Goal: Task Accomplishment & Management: Use online tool/utility

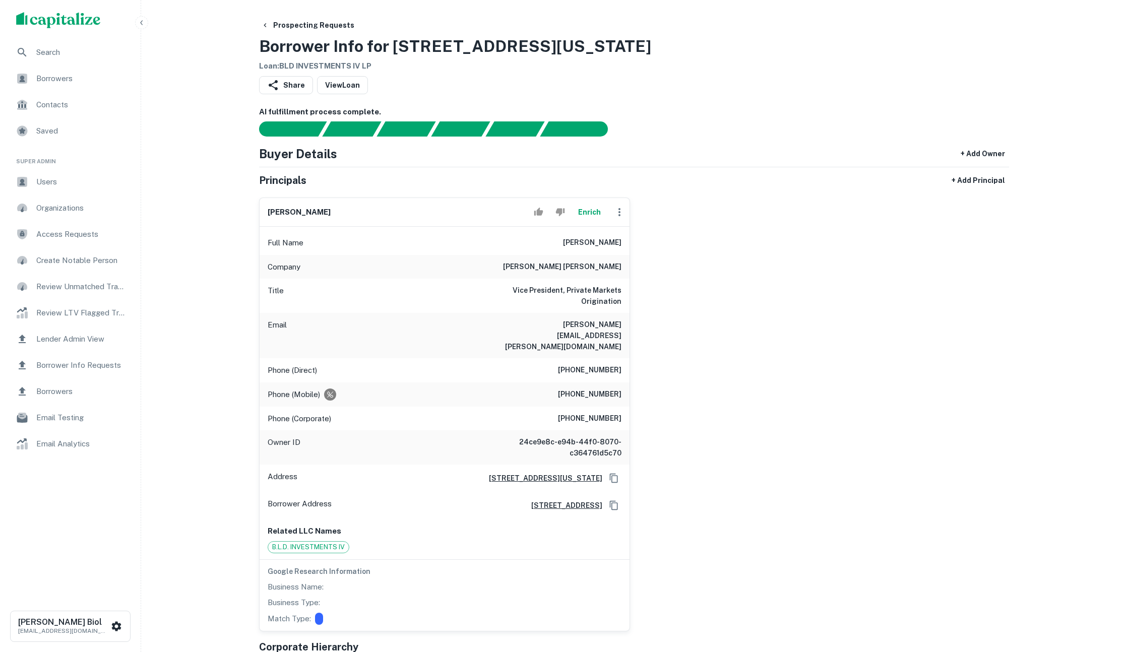
scroll to position [6, 0]
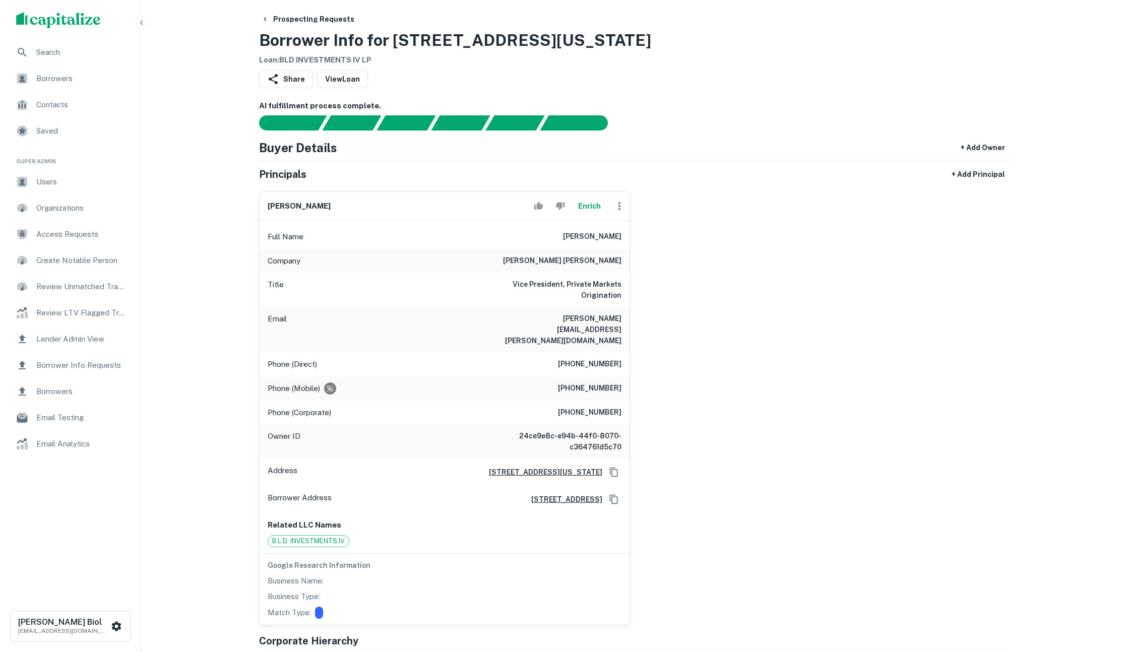
click at [593, 211] on button "Enrich" at bounding box center [589, 206] width 32 height 20
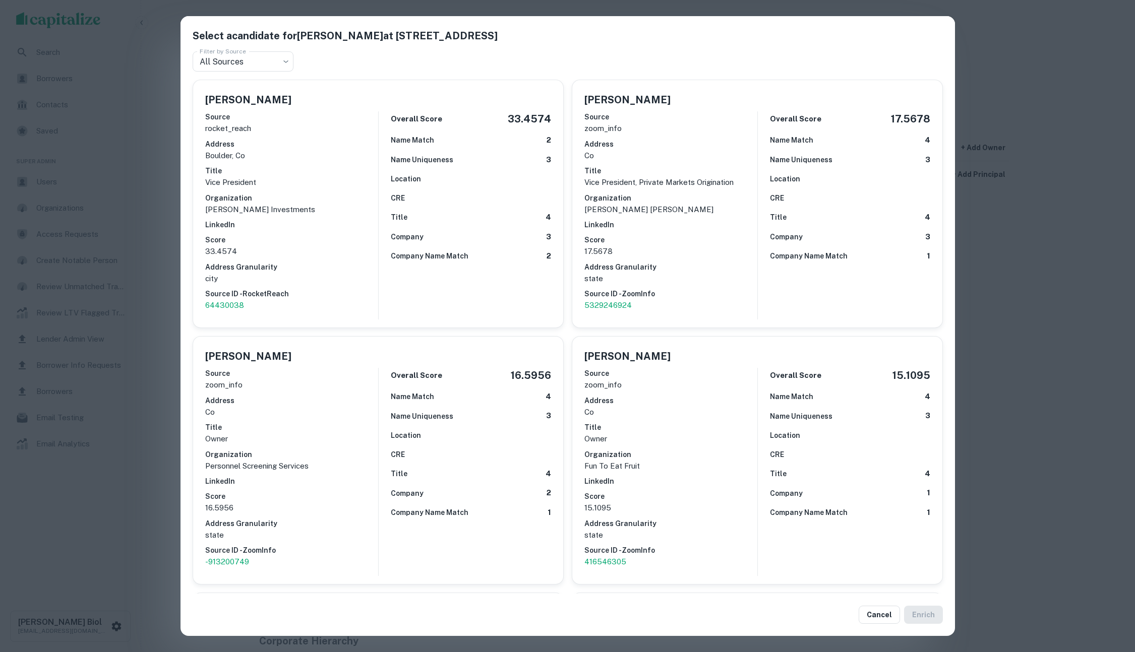
click at [110, 509] on div "Select a candidate for David Salzman at 1585 Broadway Filter by Source All Sour…" at bounding box center [567, 326] width 1135 height 652
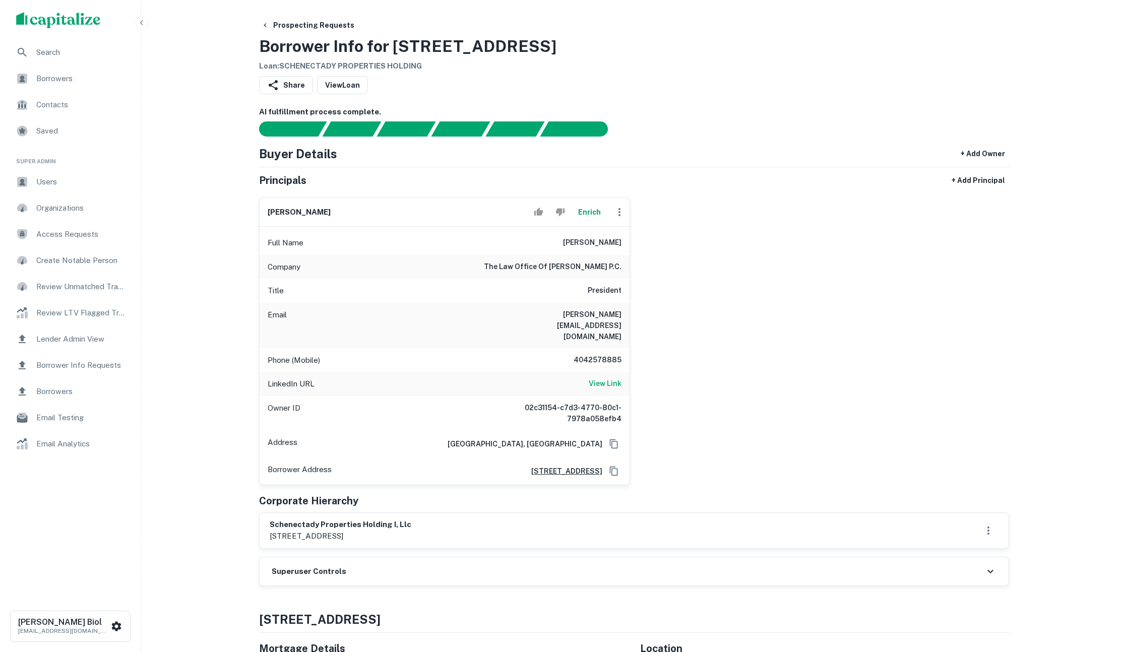
click at [594, 207] on button "Enrich" at bounding box center [589, 212] width 32 height 20
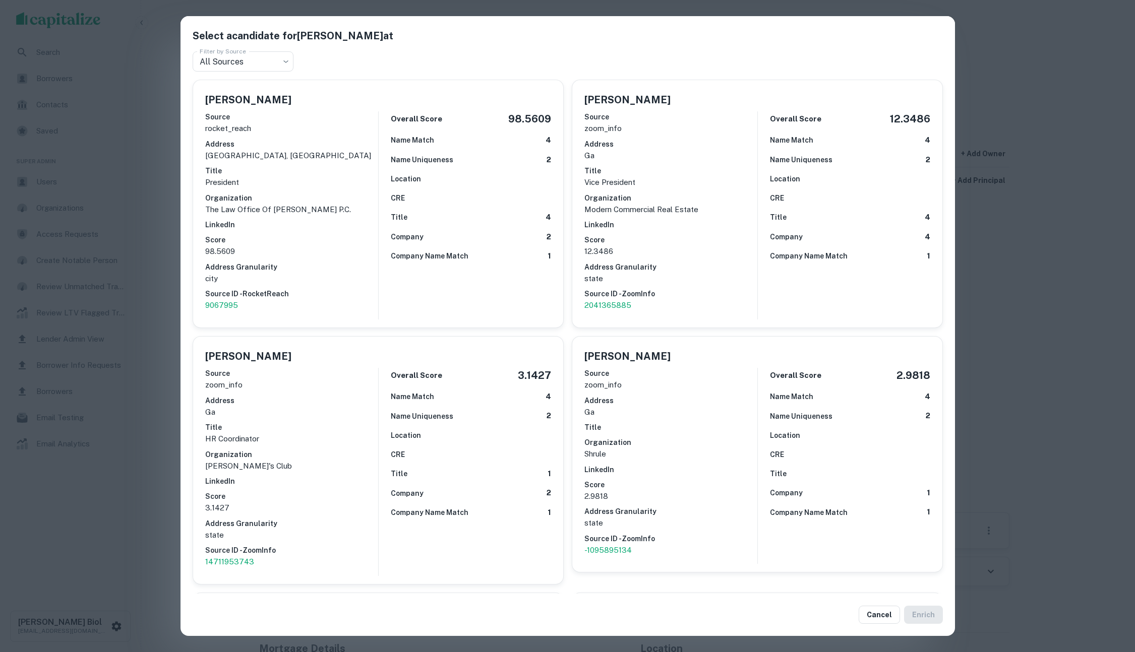
click at [136, 464] on div "Select a candidate for Sam Maguire at Filter by Source All Sources *** Filter b…" at bounding box center [567, 326] width 1135 height 652
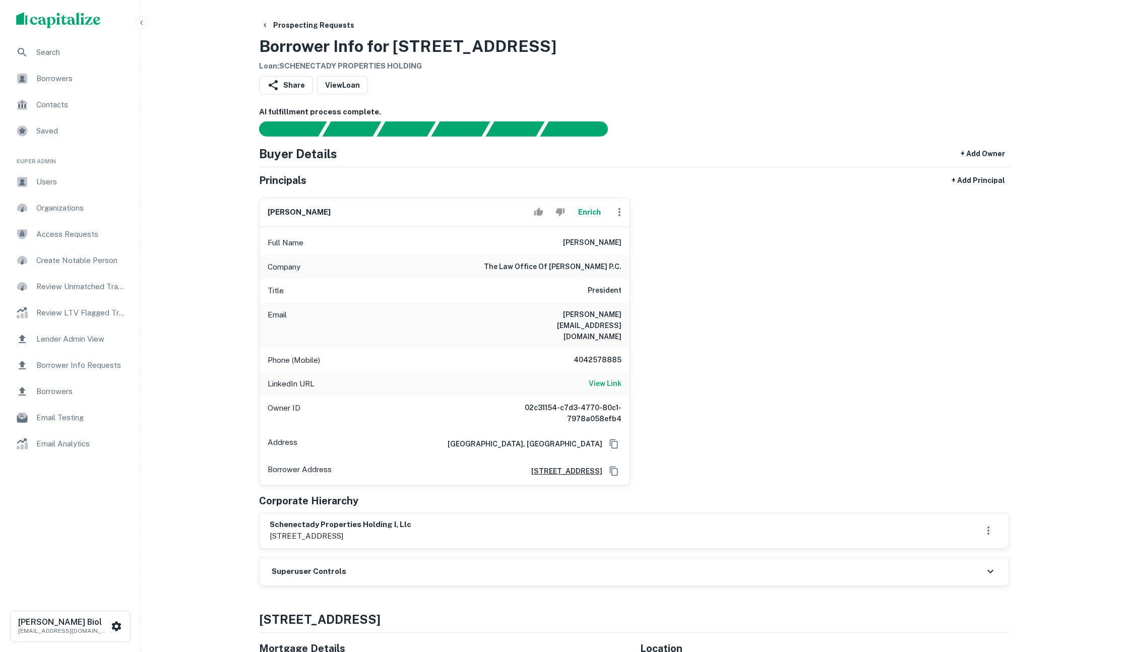
drag, startPoint x: 355, startPoint y: 502, endPoint x: 426, endPoint y: 513, distance: 71.4
click at [411, 519] on div "schenectady properties holding i, llc 2870 peachtree road nw, atlanta, ga, 30305" at bounding box center [341, 530] width 142 height 23
click at [411, 530] on p "2870 peachtree road nw, atlanta, ga, 30305" at bounding box center [341, 536] width 142 height 12
drag, startPoint x: 421, startPoint y: 513, endPoint x: 306, endPoint y: 506, distance: 115.1
click at [306, 519] on div "schenectady properties holding i, llc 2870 peachtree road nw, atlanta, ga, 30305" at bounding box center [341, 530] width 142 height 23
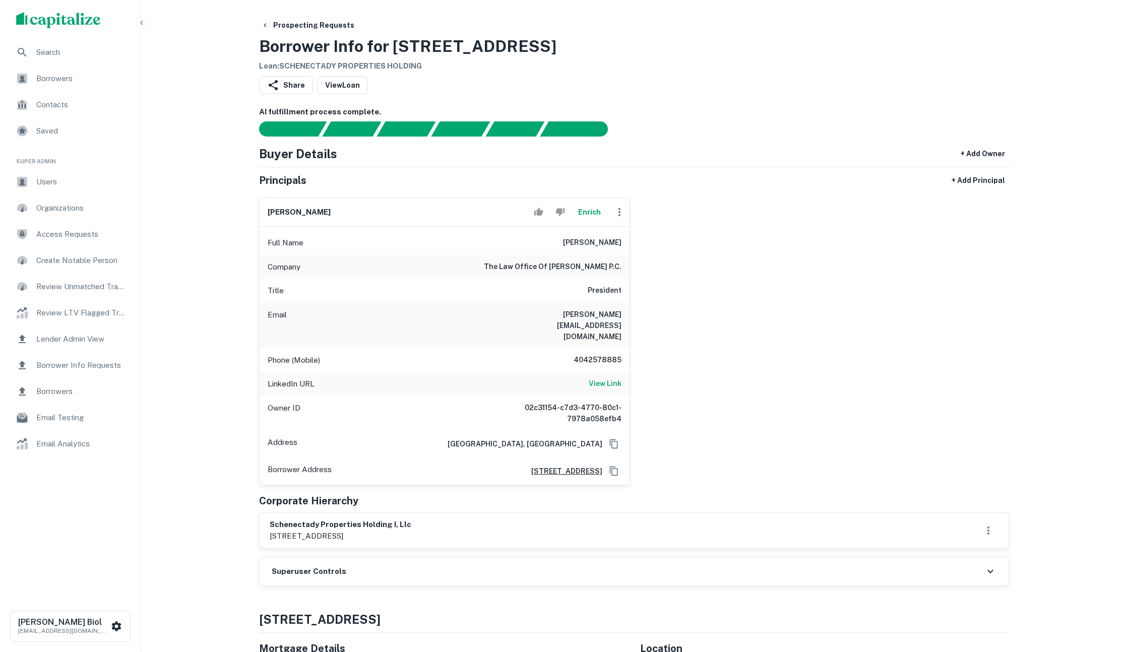
click at [306, 519] on h6 "schenectady properties holding i, llc" at bounding box center [341, 525] width 142 height 12
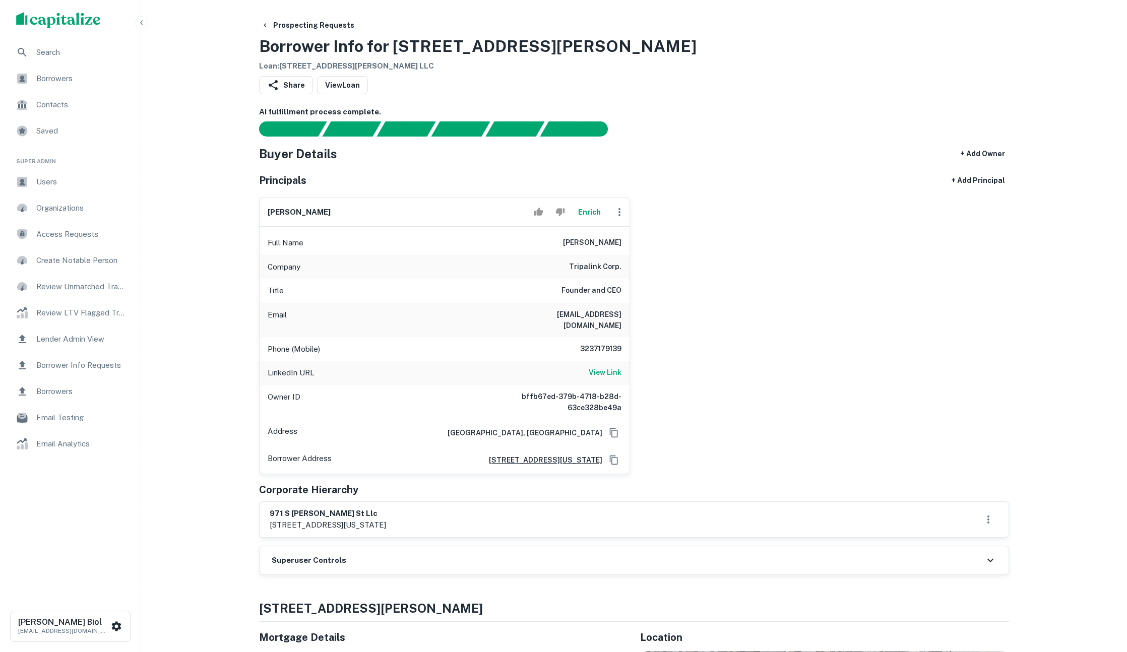
click at [591, 212] on button "Enrich" at bounding box center [589, 212] width 32 height 20
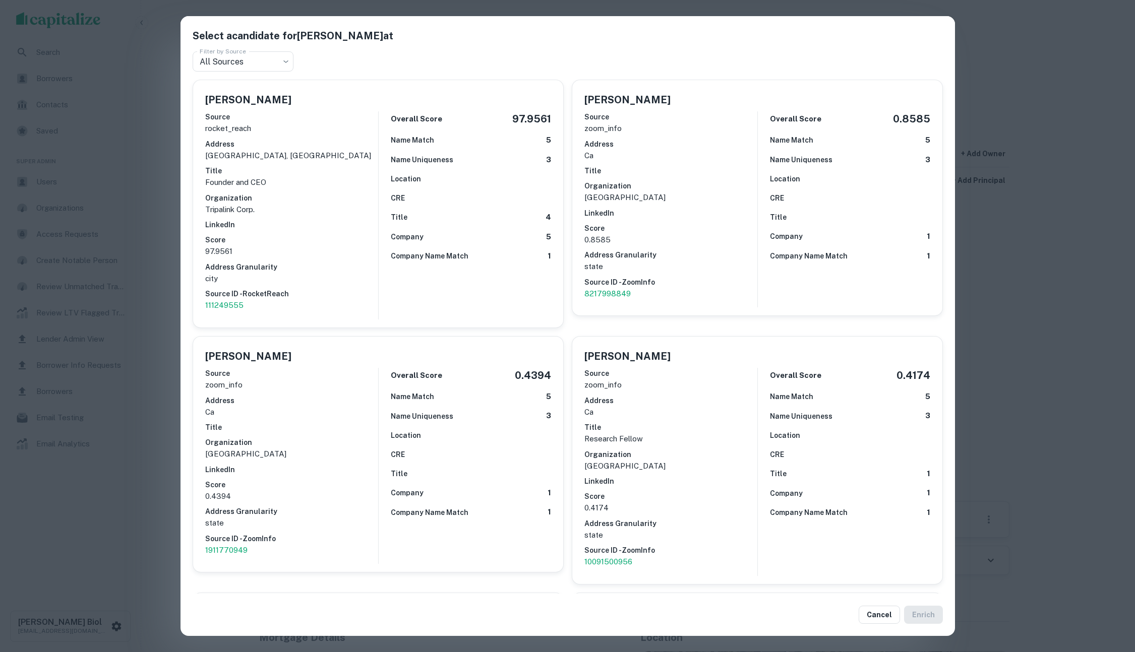
click at [158, 460] on div "Select a candidate for Donghao Li at Filter by Source All Sources *** Filter by…" at bounding box center [567, 326] width 1135 height 652
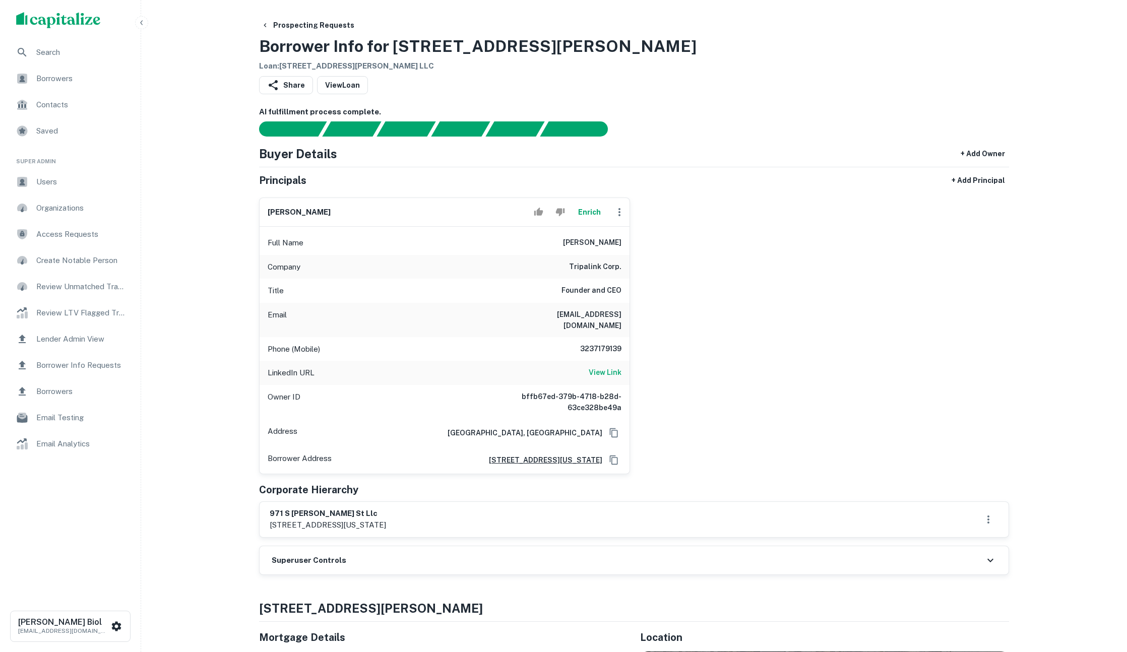
click at [790, 383] on div "donghao li Enrich Full Name donghao li Company tripalink corp. Title Founder an…" at bounding box center [630, 332] width 758 height 285
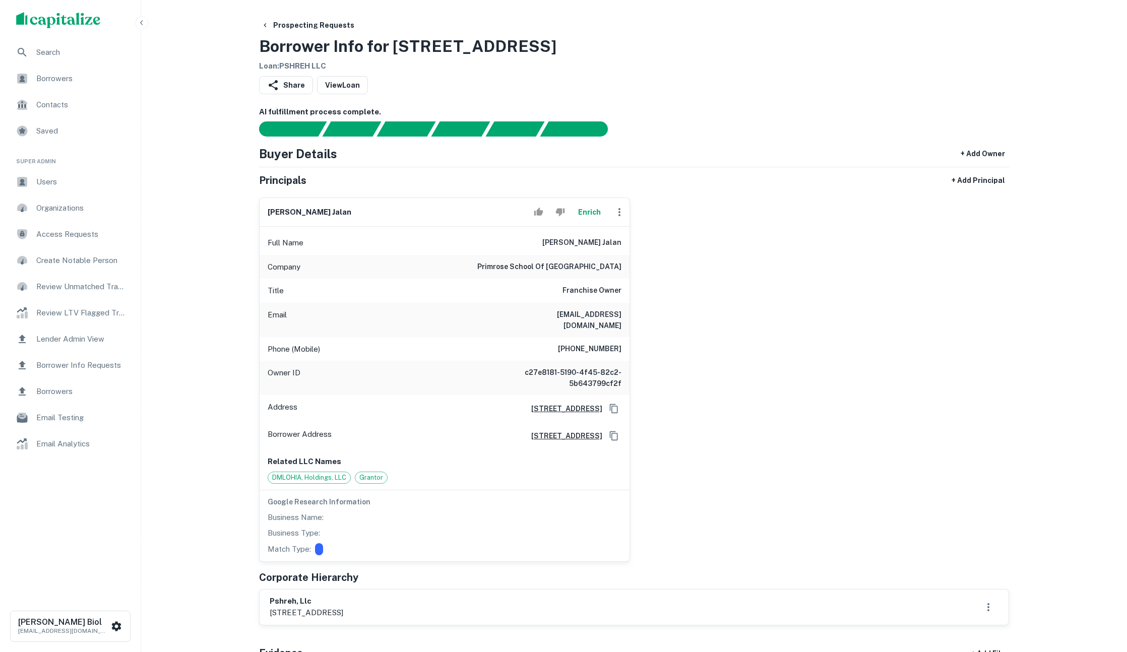
click at [586, 210] on button "Enrich" at bounding box center [589, 212] width 32 height 20
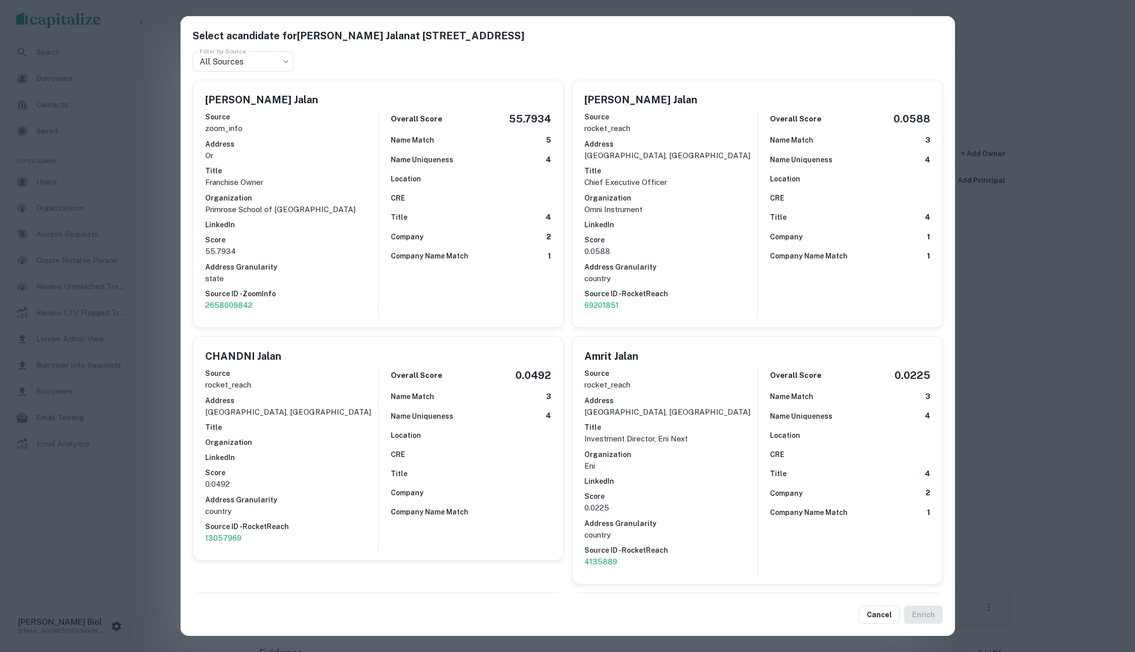
click at [167, 260] on div "Select a candidate for Piyoosh Jalan at 2901 Las Positas Rd Filter by Source Al…" at bounding box center [567, 326] width 1135 height 652
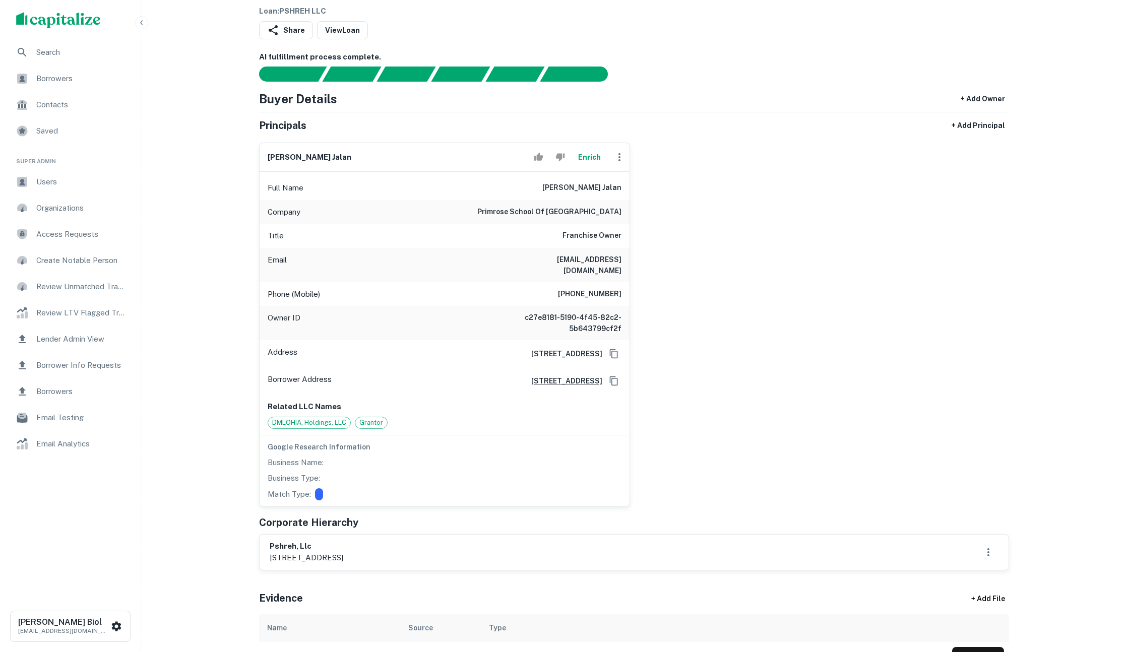
scroll to position [48, 0]
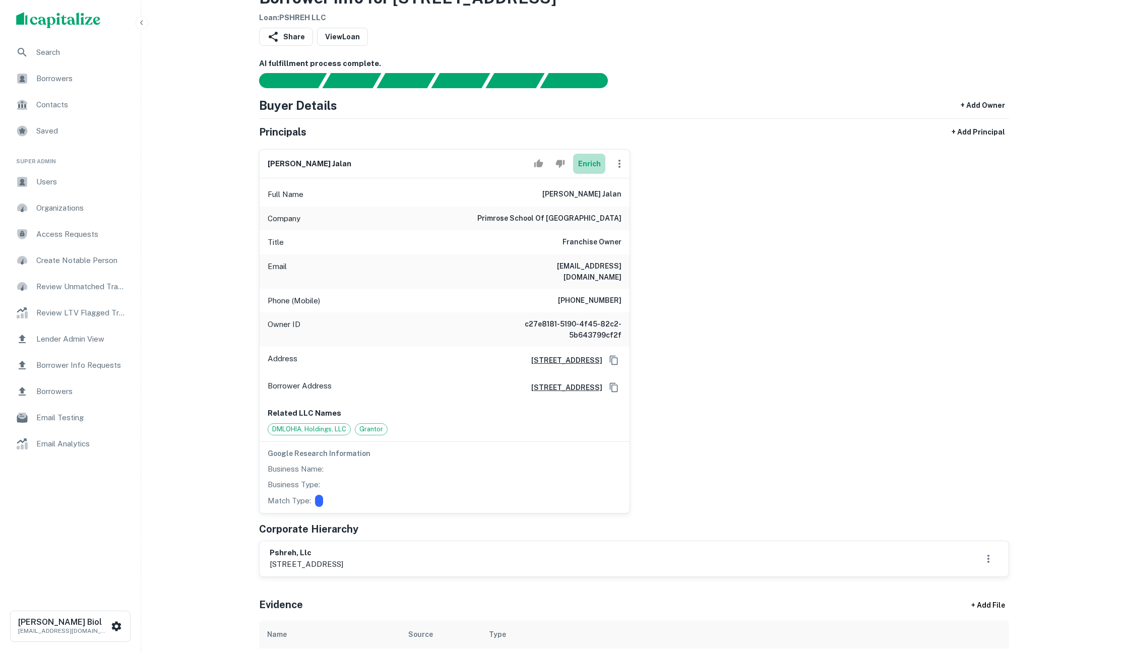
click at [587, 165] on button "Enrich" at bounding box center [589, 164] width 32 height 20
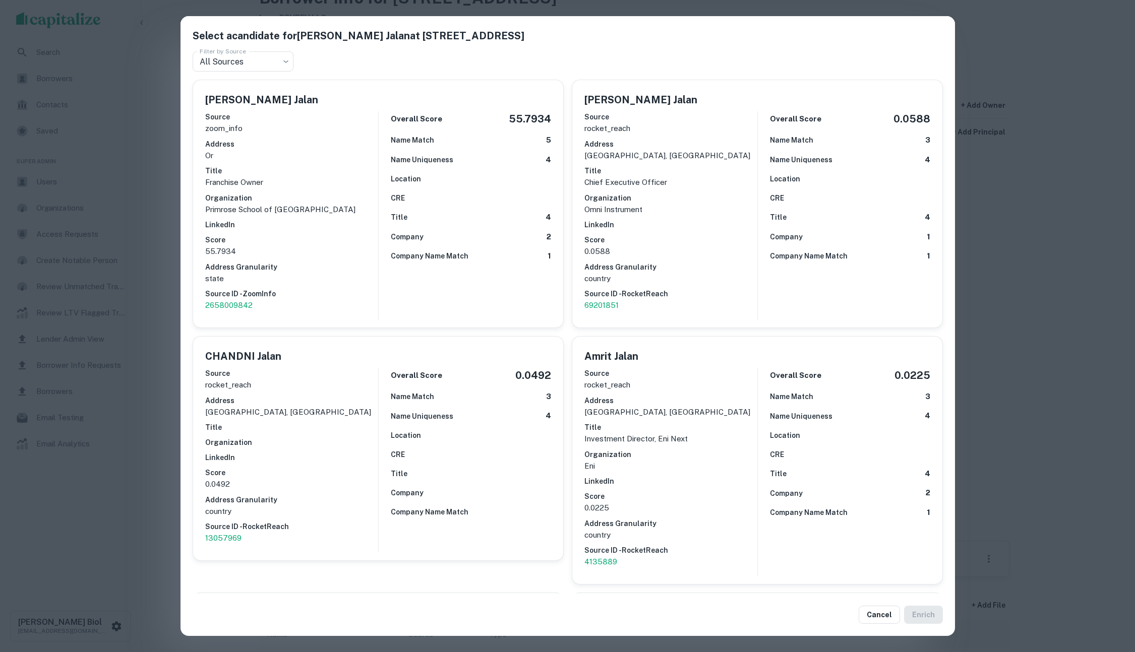
click at [154, 297] on div "Select a candidate for Piyoosh Jalan at 2901 Las Positas Rd Filter by Source Al…" at bounding box center [567, 326] width 1135 height 652
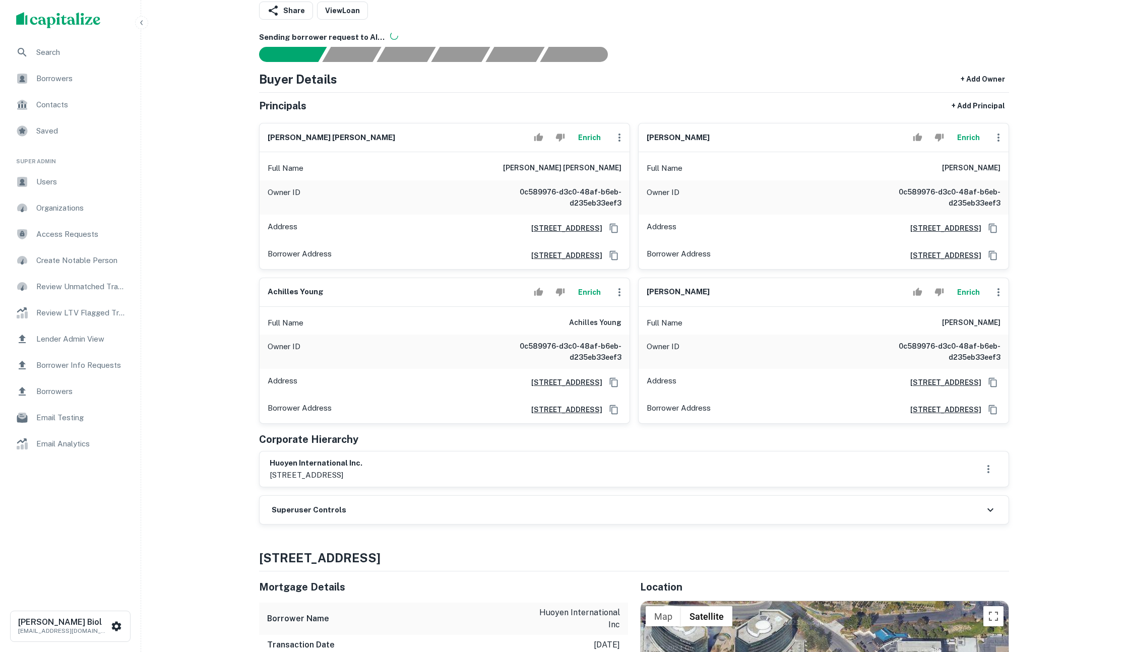
scroll to position [69, 0]
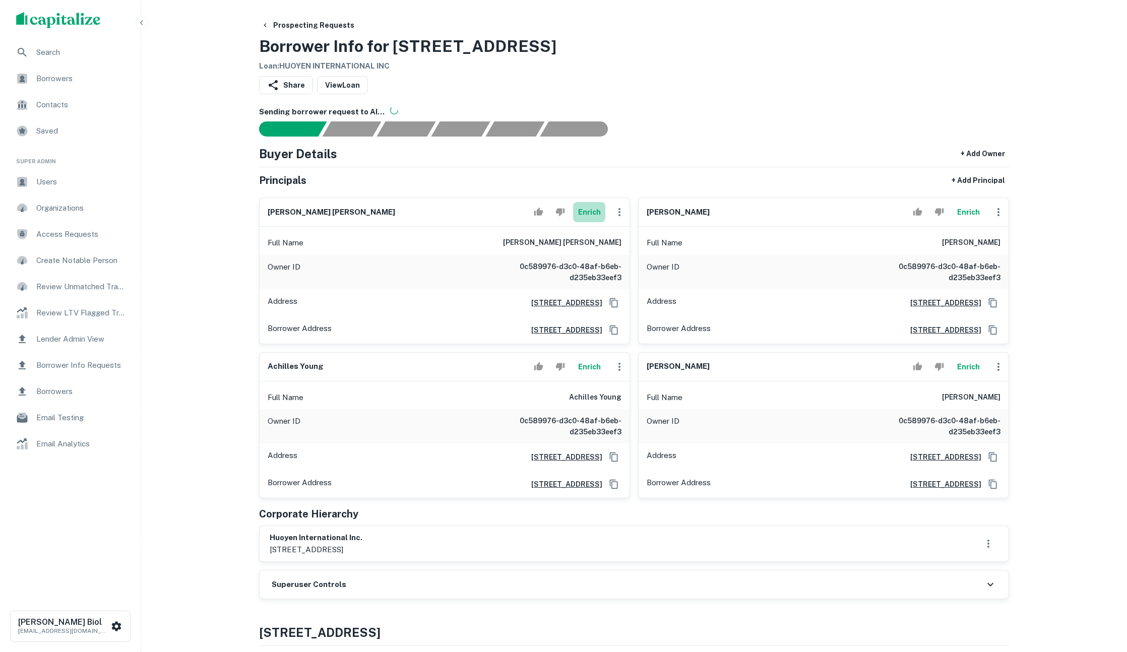
click at [585, 214] on button "Enrich" at bounding box center [589, 212] width 32 height 20
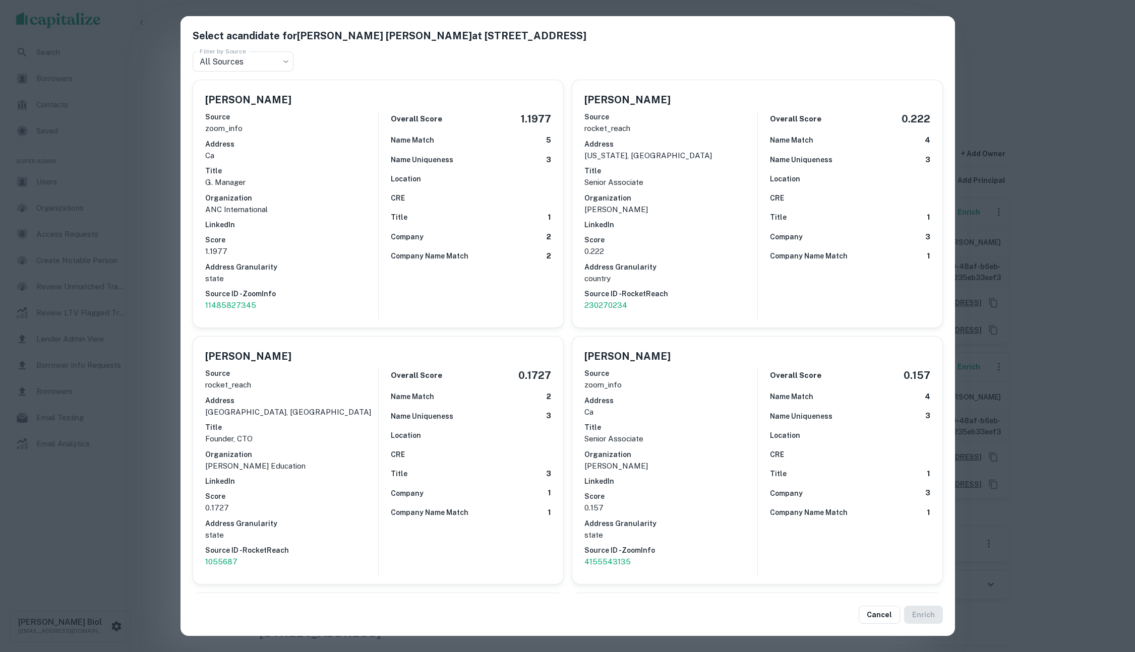
click at [1083, 145] on div "Select a candidate for KYLE CHEN YANG at 700 e birch st, unit 1071 Filter by So…" at bounding box center [567, 326] width 1135 height 652
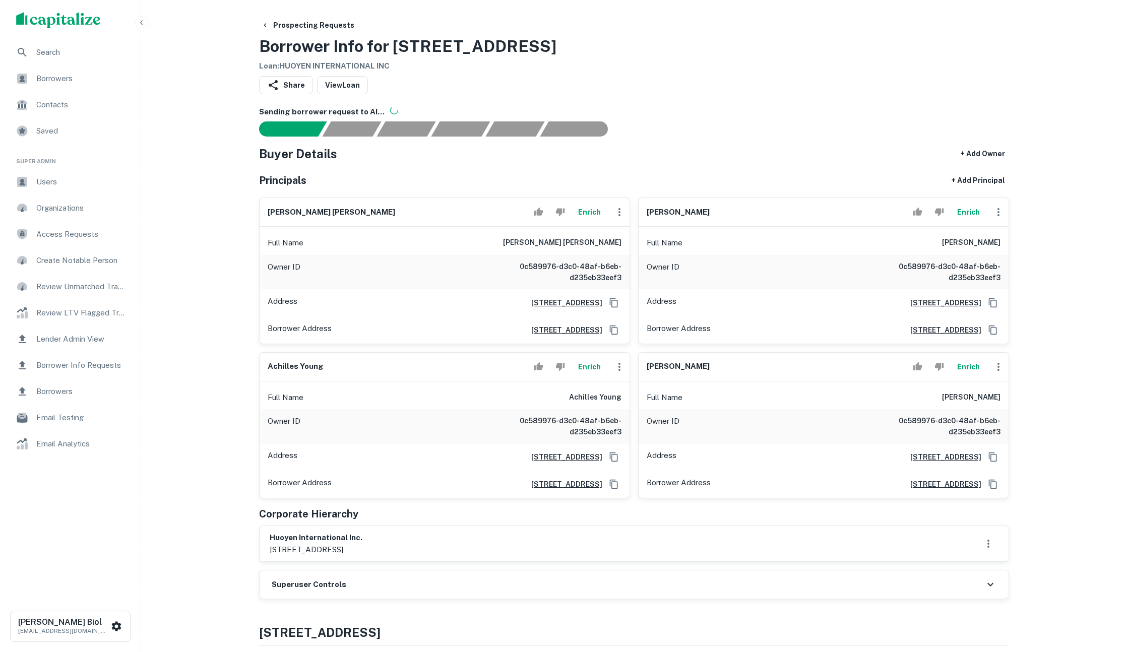
click at [967, 215] on button "Enrich" at bounding box center [968, 212] width 32 height 20
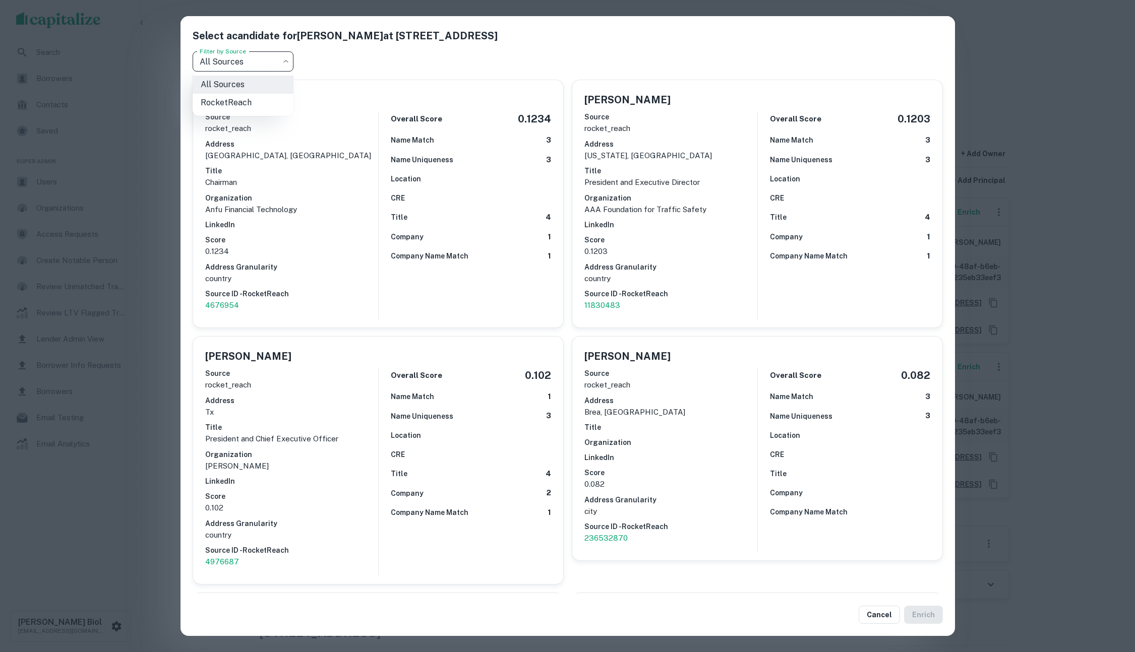
click at [265, 62] on body "Search Borrowers Contacts Saved Super Admin Users Organizations Access Requests…" at bounding box center [567, 326] width 1135 height 652
click at [1078, 119] on div at bounding box center [567, 326] width 1135 height 652
click at [1064, 108] on div "Select a candidate for HSIMING C YANG at 700 e birch st Filter by Source All So…" at bounding box center [567, 326] width 1135 height 652
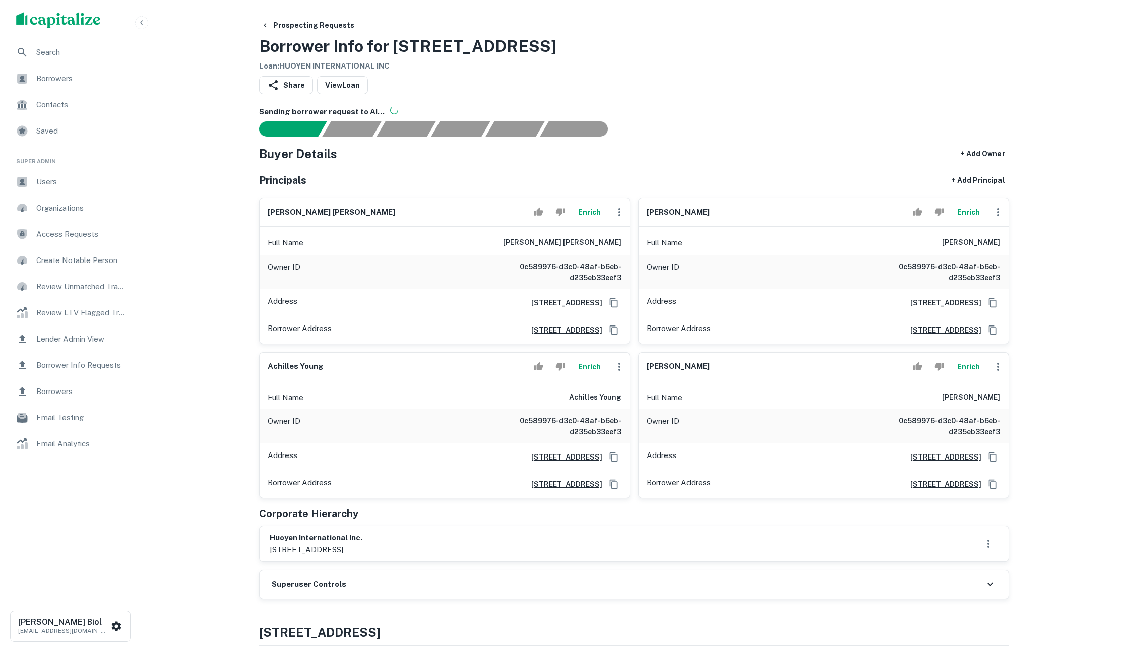
click at [587, 215] on button "Enrich" at bounding box center [589, 212] width 32 height 20
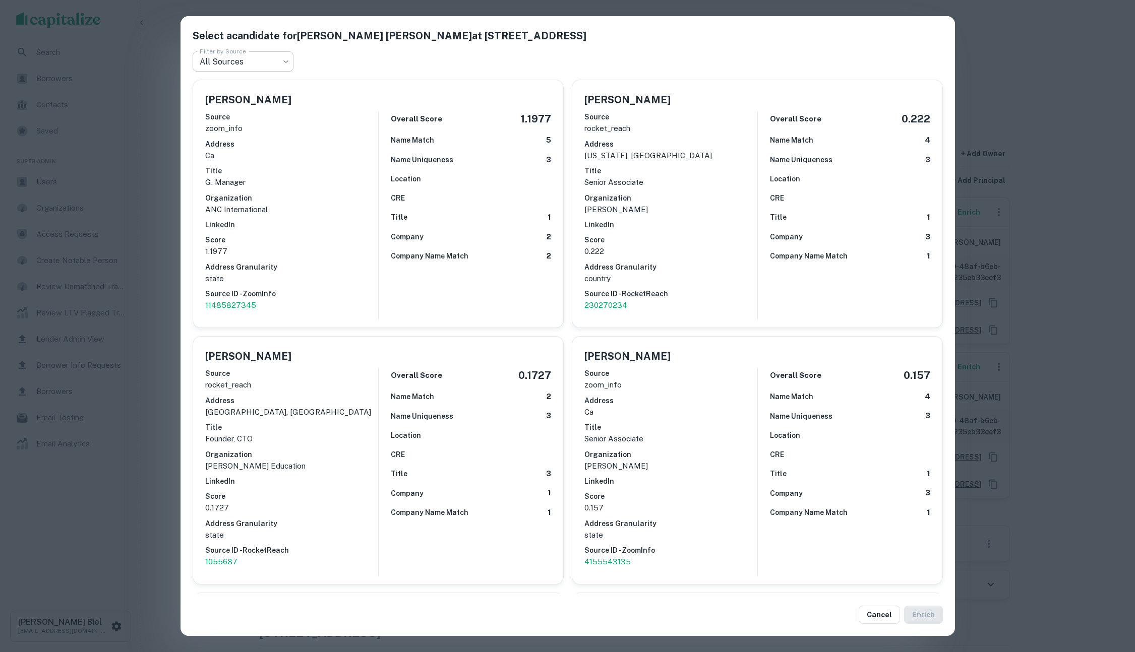
click at [264, 64] on body "Search Borrowers Contacts Saved Super Admin Users Organizations Access Requests…" at bounding box center [567, 326] width 1135 height 652
click at [1066, 136] on div at bounding box center [567, 326] width 1135 height 652
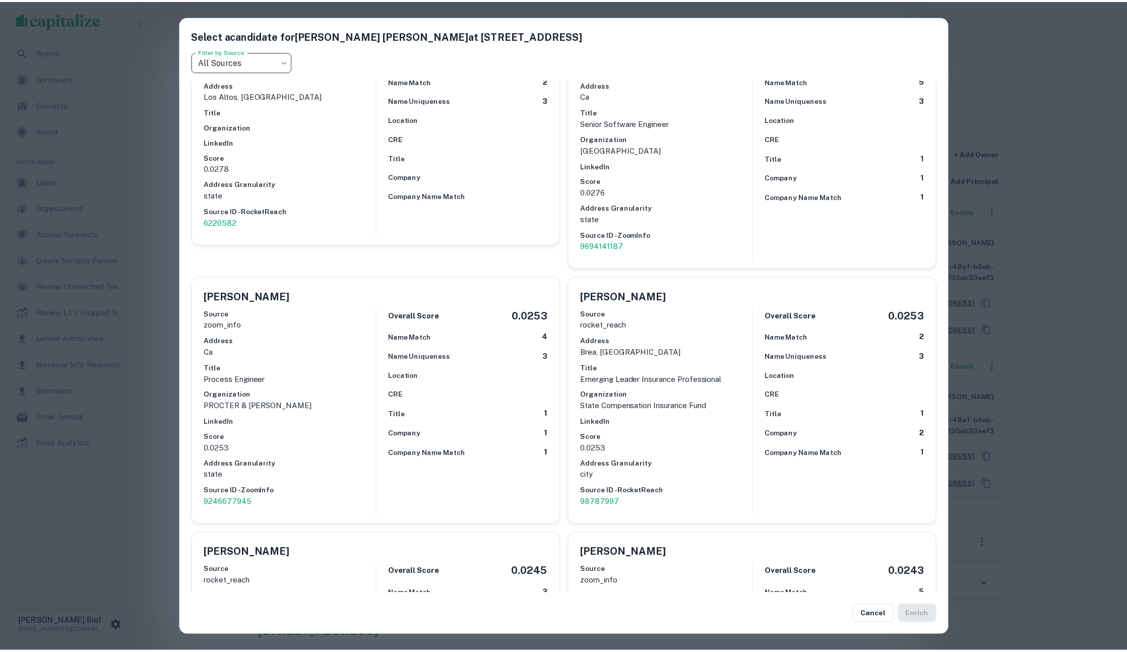
scroll to position [2523, 0]
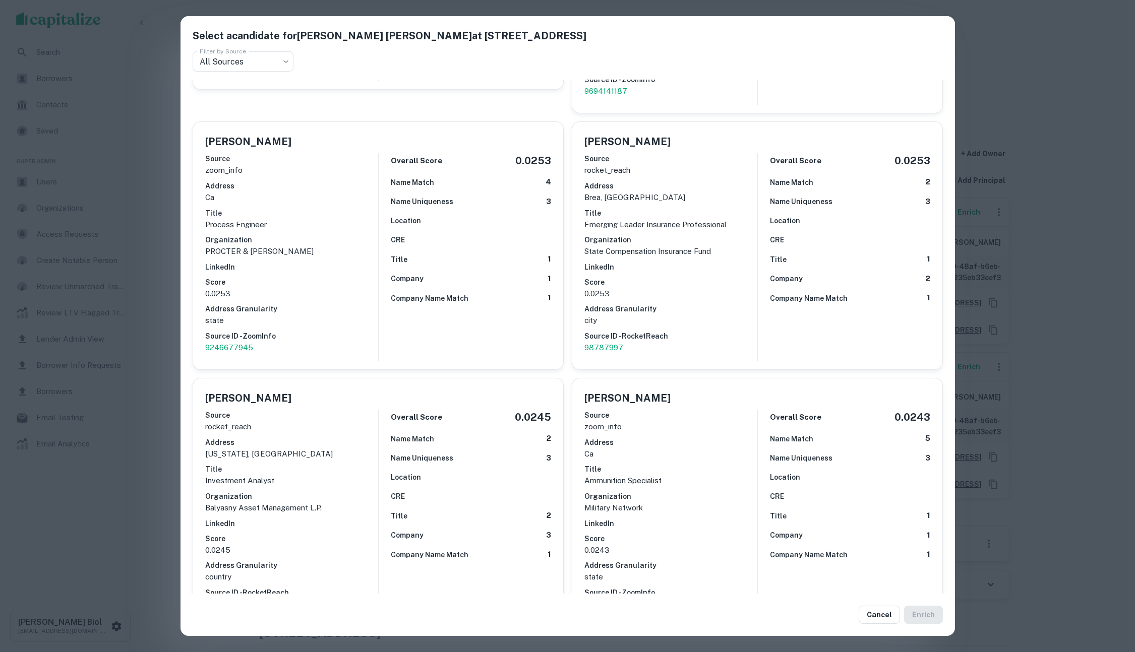
click at [1094, 347] on div "Select a candidate for KYLE CHEN YANG at 700 e birch st, unit 1071 Filter by So…" at bounding box center [567, 326] width 1135 height 652
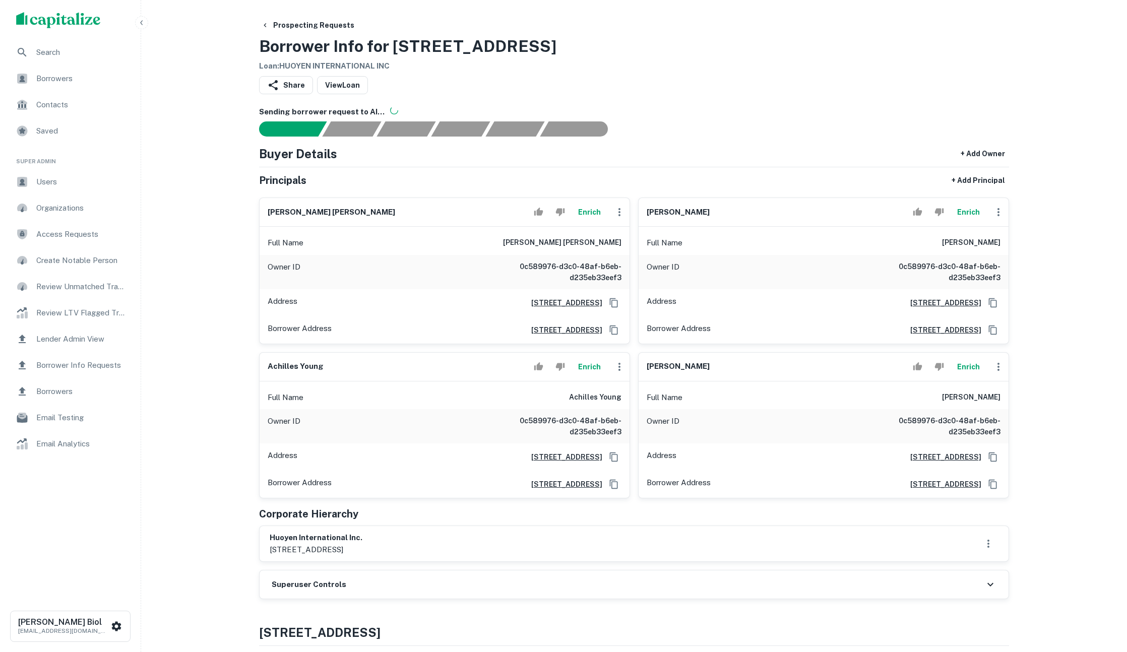
click at [589, 213] on button "Enrich" at bounding box center [589, 212] width 32 height 20
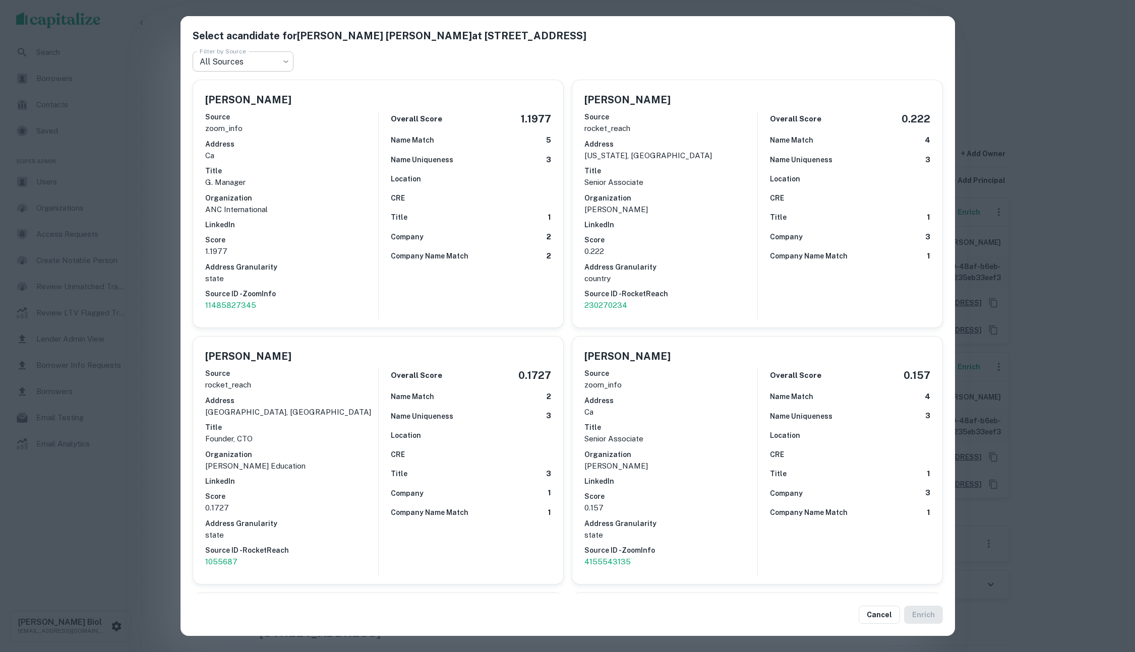
click at [259, 65] on body "Search Borrowers Contacts Saved Super Admin Users Organizations Access Requests…" at bounding box center [567, 326] width 1135 height 652
click at [145, 217] on div at bounding box center [567, 326] width 1135 height 652
click at [1088, 134] on div "Select a candidate for KYLE CHEN YANG at 700 e birch st, unit 1071 Filter by So…" at bounding box center [567, 326] width 1135 height 652
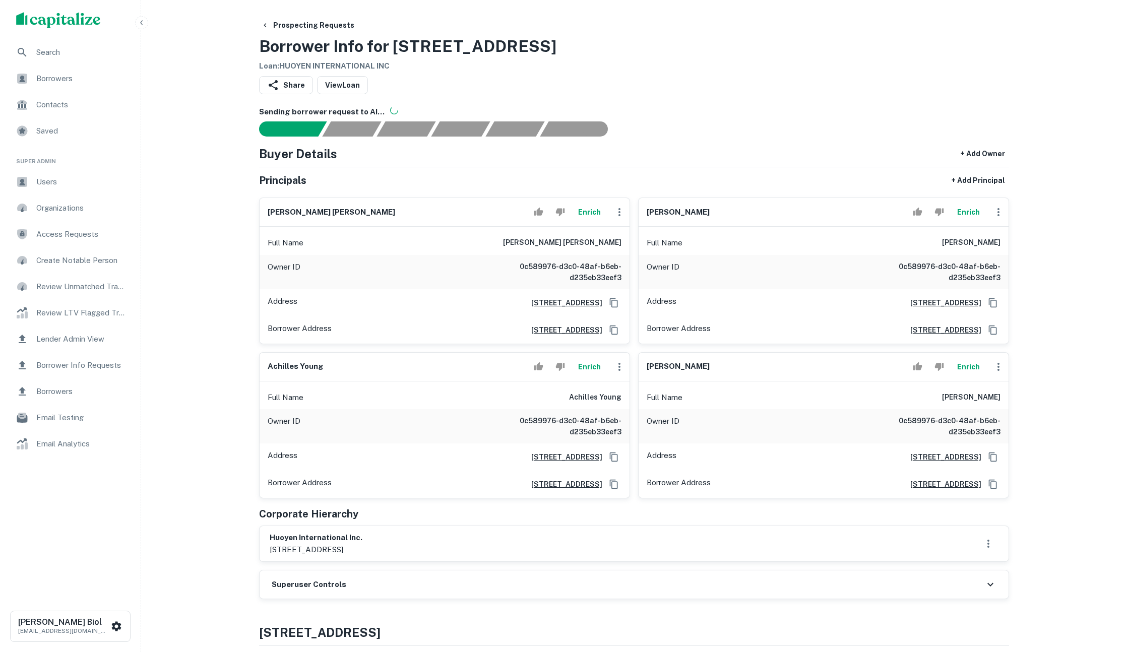
click at [970, 365] on button "Enrich" at bounding box center [968, 367] width 32 height 20
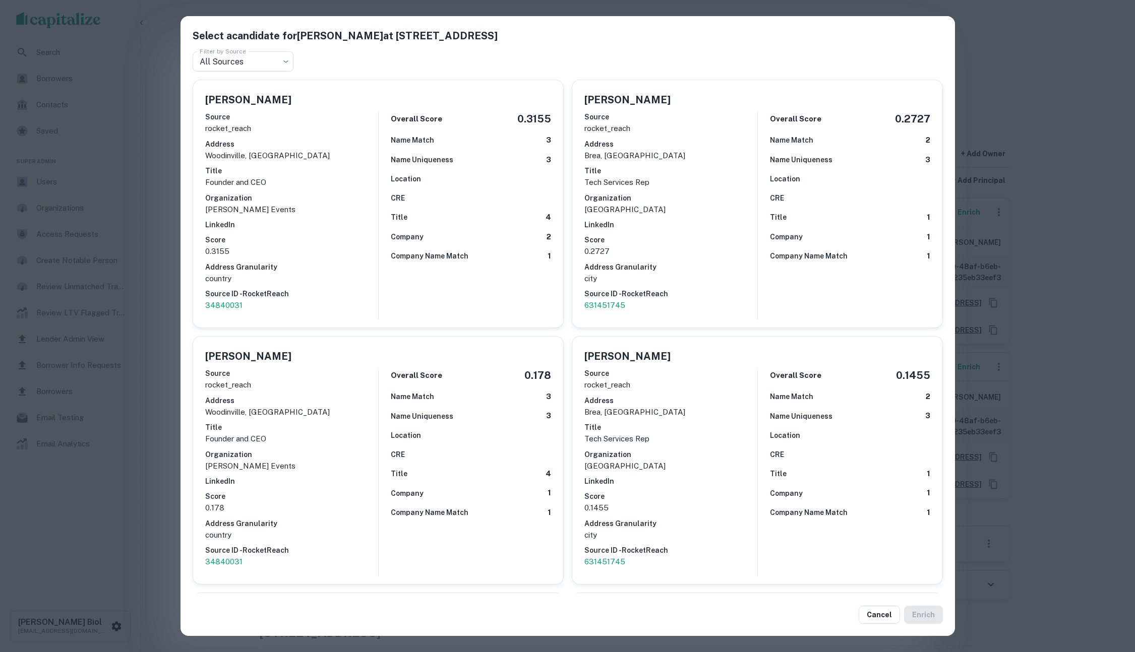
click at [1106, 315] on div "Select a candidate for [PERSON_NAME] at [STREET_ADDRESS] Filter by Source All S…" at bounding box center [567, 326] width 1135 height 652
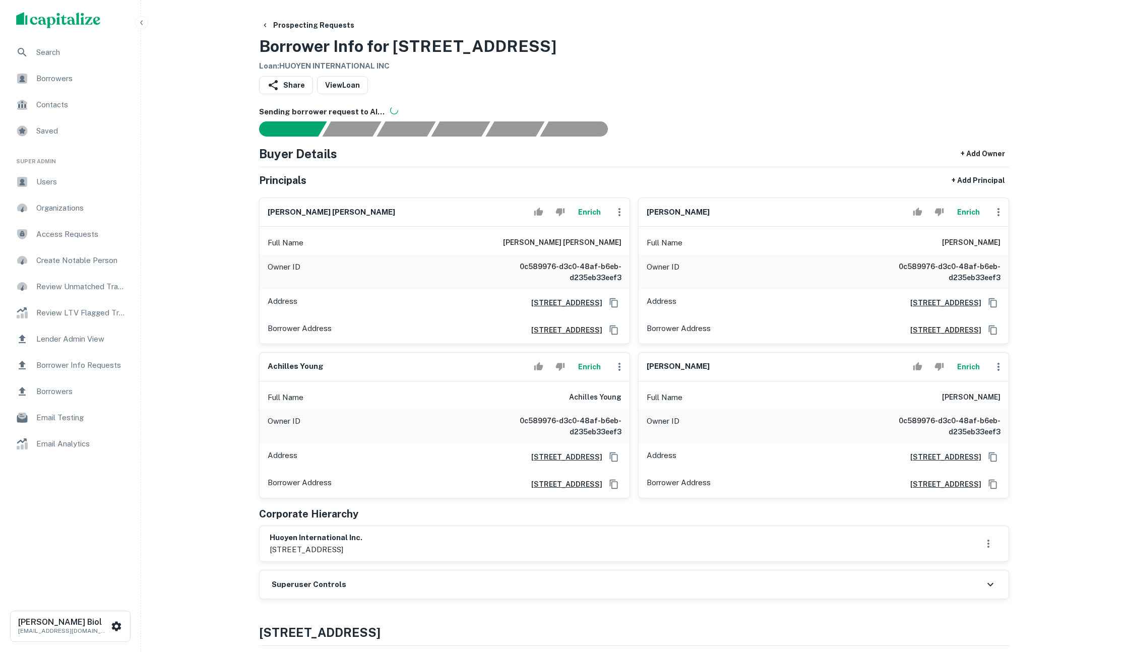
click at [588, 213] on button "Enrich" at bounding box center [589, 212] width 32 height 20
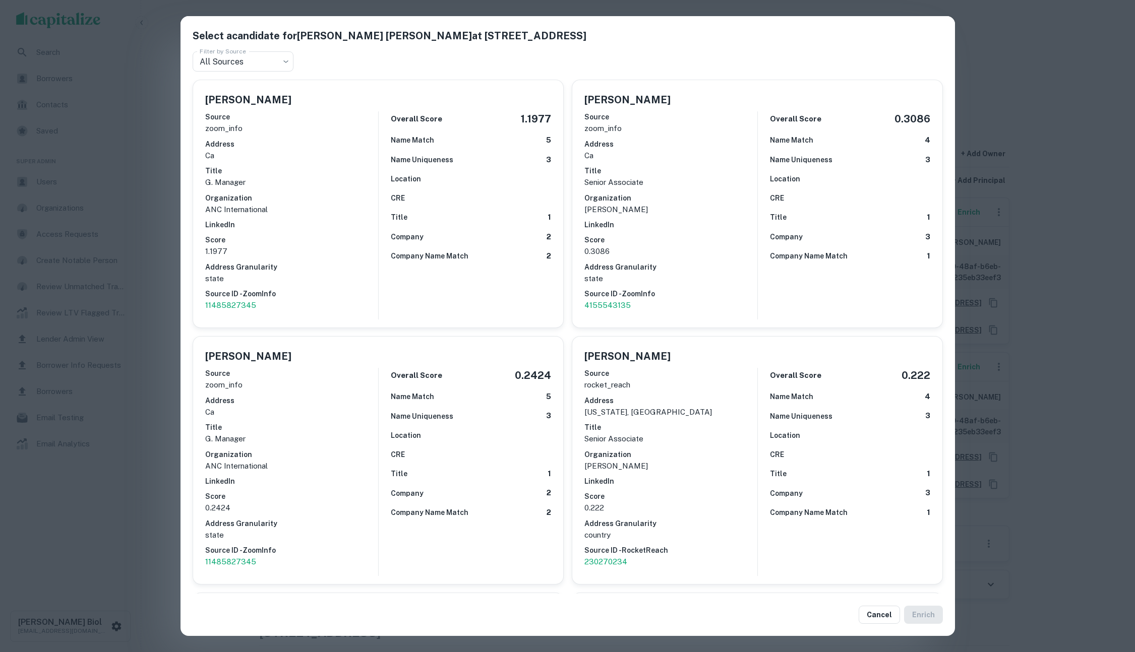
click at [1075, 86] on div "Select a candidate for [PERSON_NAME] [PERSON_NAME] at [STREET_ADDRESS] Filter b…" at bounding box center [567, 326] width 1135 height 652
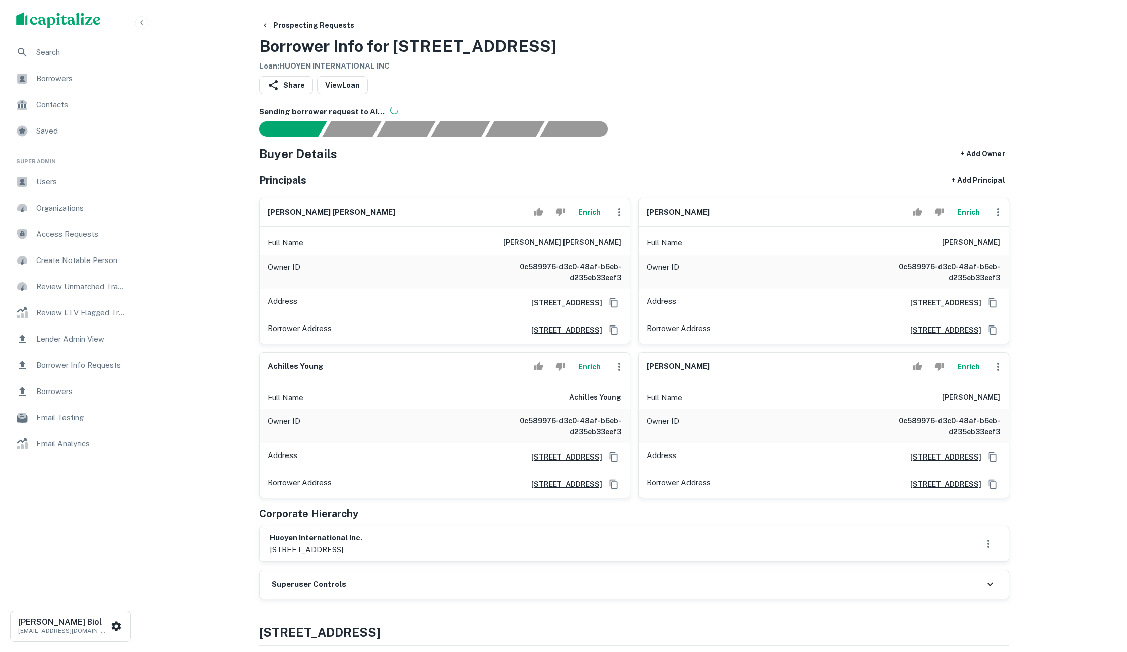
click at [959, 210] on button "Enrich" at bounding box center [968, 212] width 32 height 20
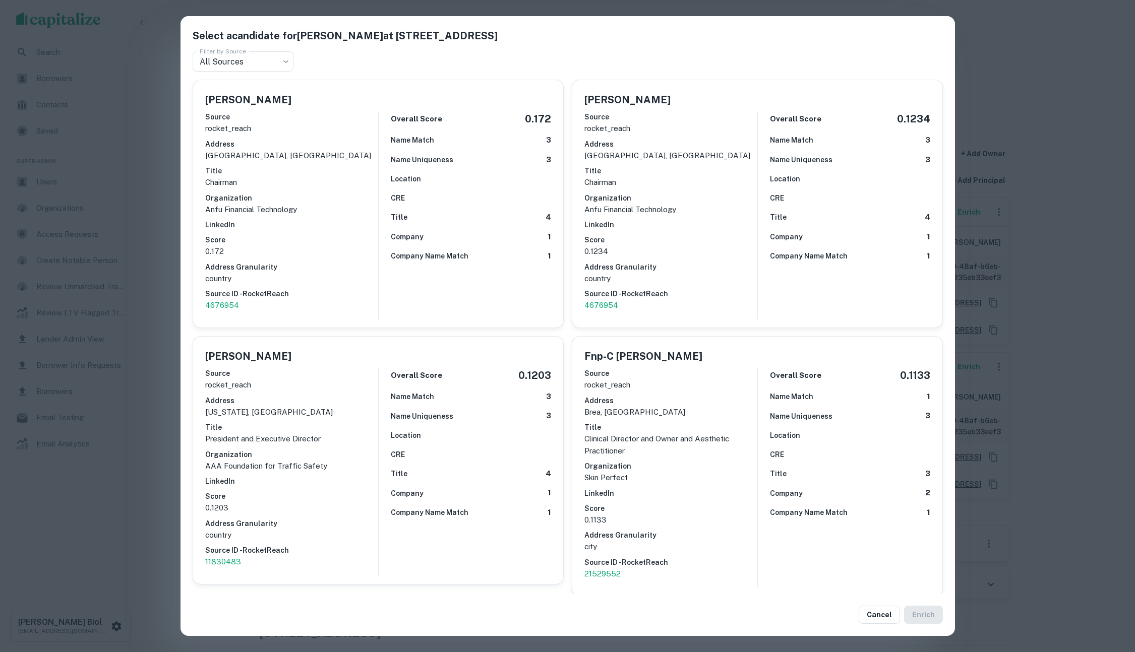
click at [1068, 116] on div "Select a candidate for [PERSON_NAME] at [STREET_ADDRESS] Filter by Source All S…" at bounding box center [567, 326] width 1135 height 652
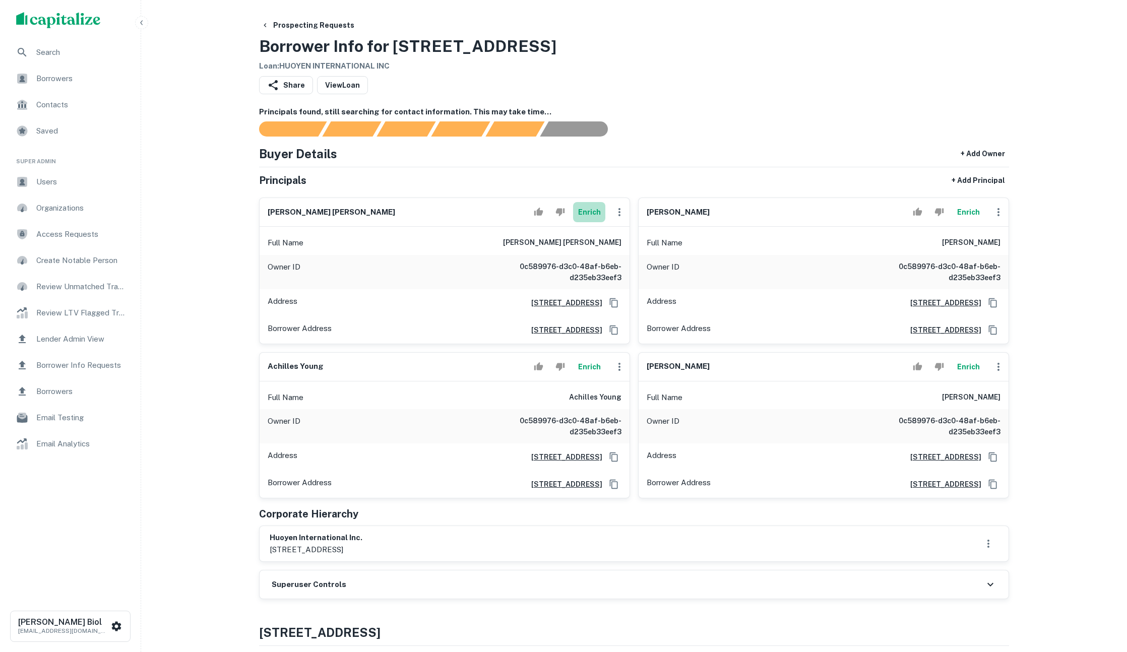
click at [582, 209] on button "Enrich" at bounding box center [589, 212] width 32 height 20
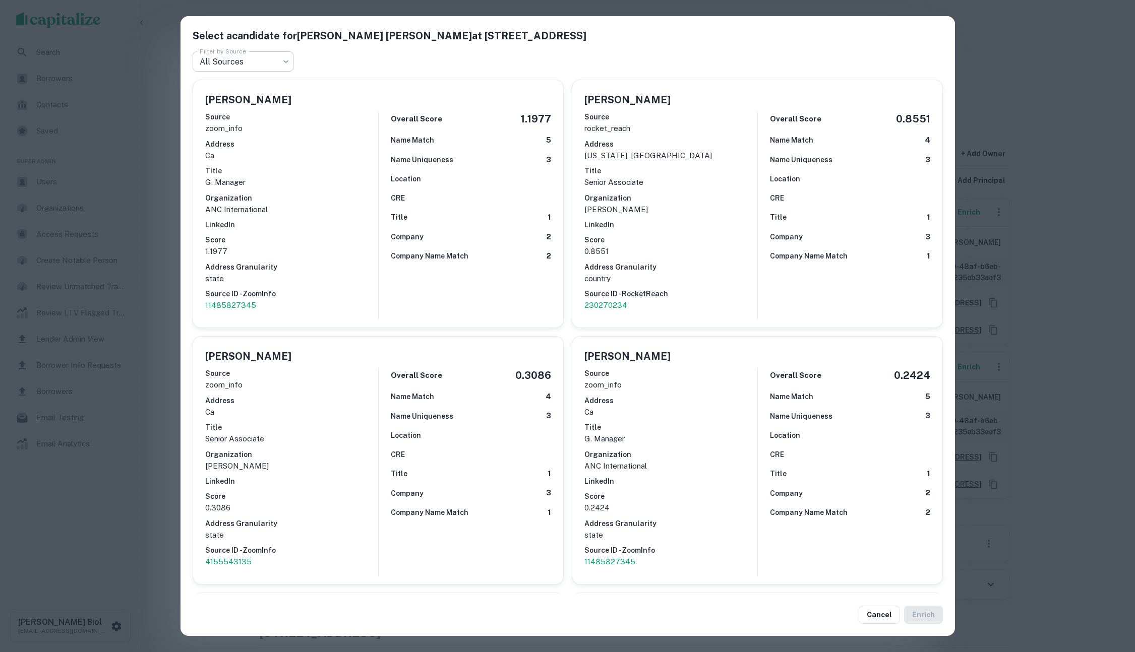
click at [266, 64] on body "Search Borrowers Contacts Saved Super Admin Users Organizations Access Requests…" at bounding box center [567, 326] width 1135 height 652
click at [165, 293] on div at bounding box center [567, 326] width 1135 height 652
click at [165, 293] on div "All Sources ZoomInfo RocketReach" at bounding box center [567, 326] width 1135 height 652
drag, startPoint x: 1114, startPoint y: 153, endPoint x: 951, endPoint y: 173, distance: 164.1
click at [1112, 153] on div "Select a candidate for KYLE CHEN YANG at 700 e birch st, unit 1071 Filter by So…" at bounding box center [567, 326] width 1135 height 652
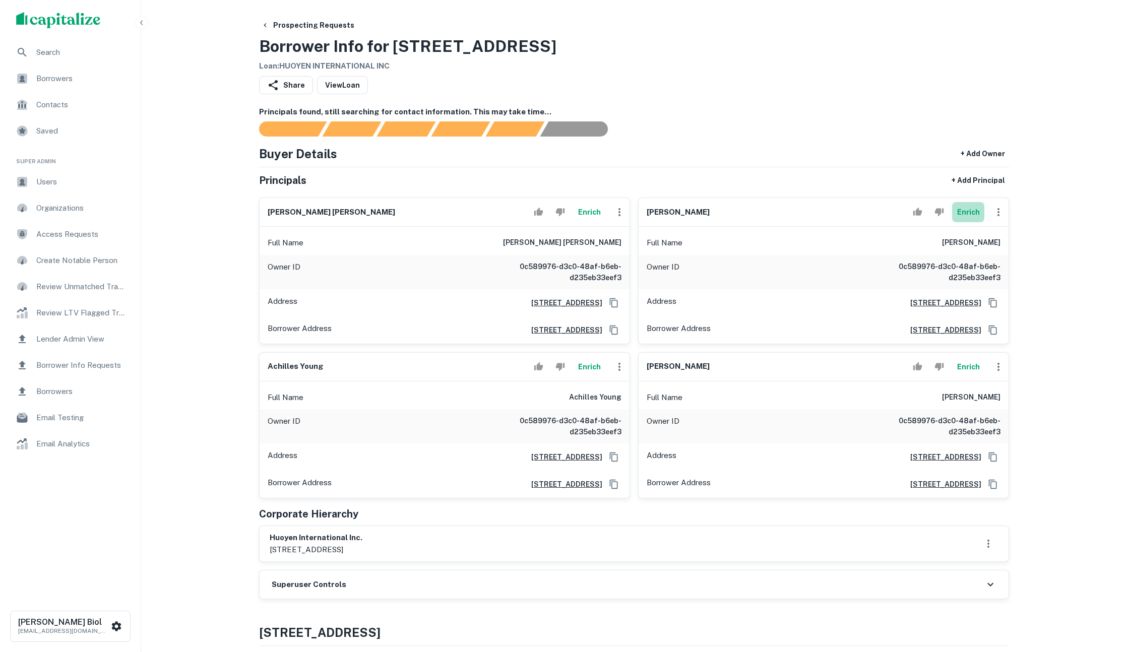
click at [963, 212] on button "Enrich" at bounding box center [968, 212] width 32 height 20
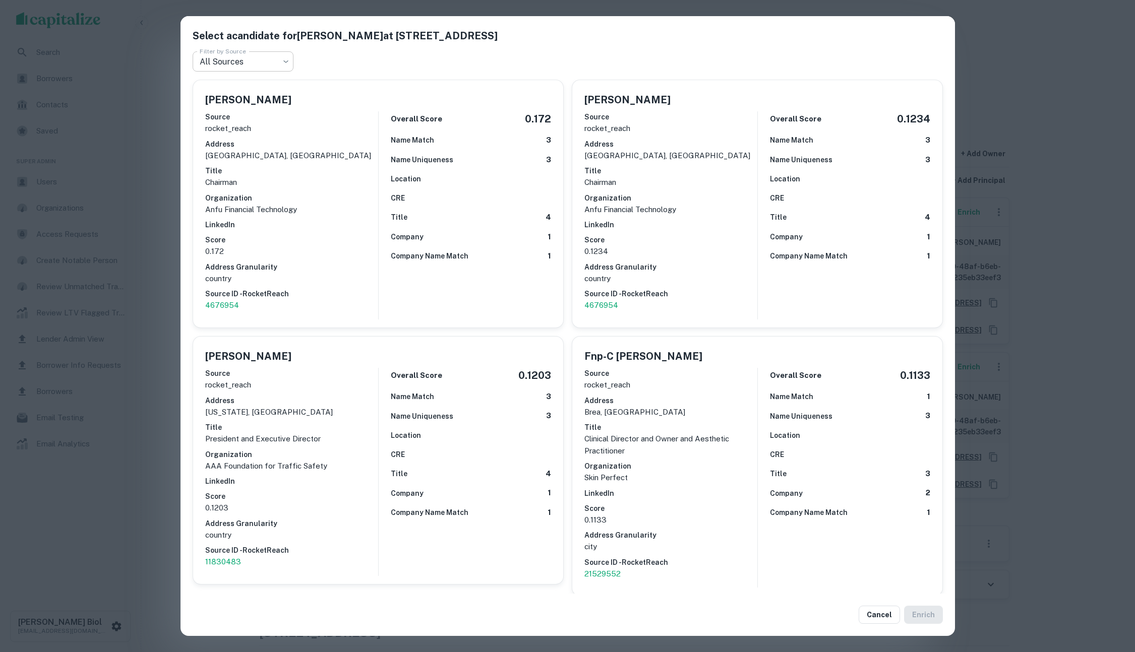
click at [259, 59] on body "Search Borrowers Contacts Saved Super Admin Users Organizations Access Requests…" at bounding box center [567, 326] width 1135 height 652
click at [1032, 160] on div at bounding box center [567, 326] width 1135 height 652
click at [1056, 201] on div "Select a candidate for HSIMING C YANG at 700 e birch st Filter by Source All So…" at bounding box center [567, 326] width 1135 height 652
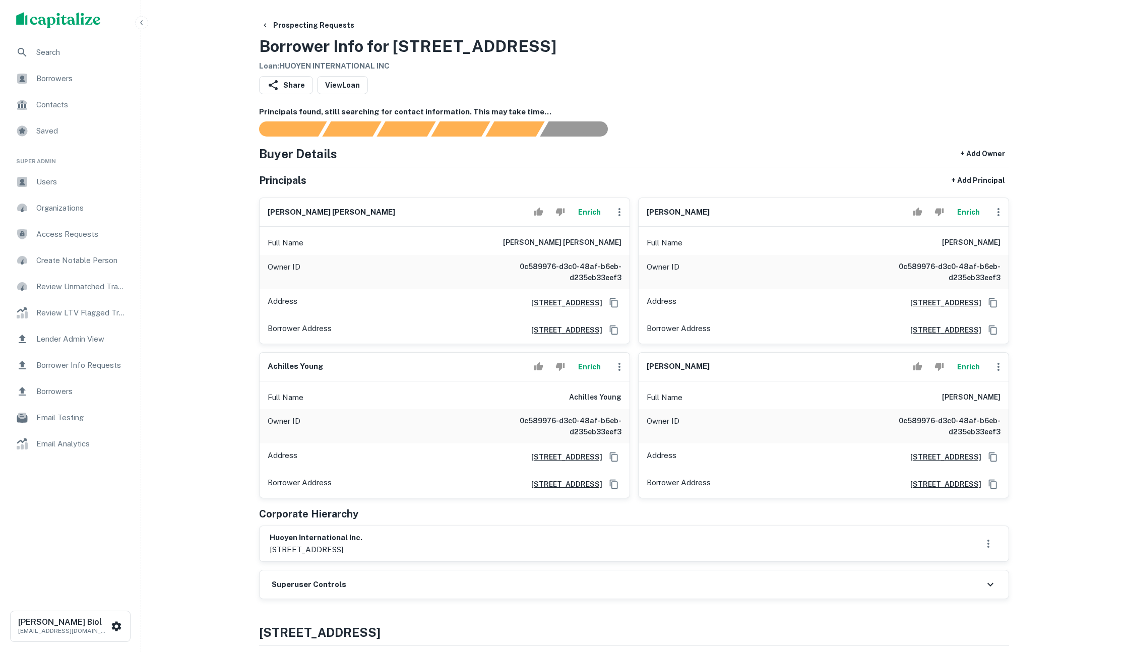
click at [961, 366] on button "Enrich" at bounding box center [968, 367] width 32 height 20
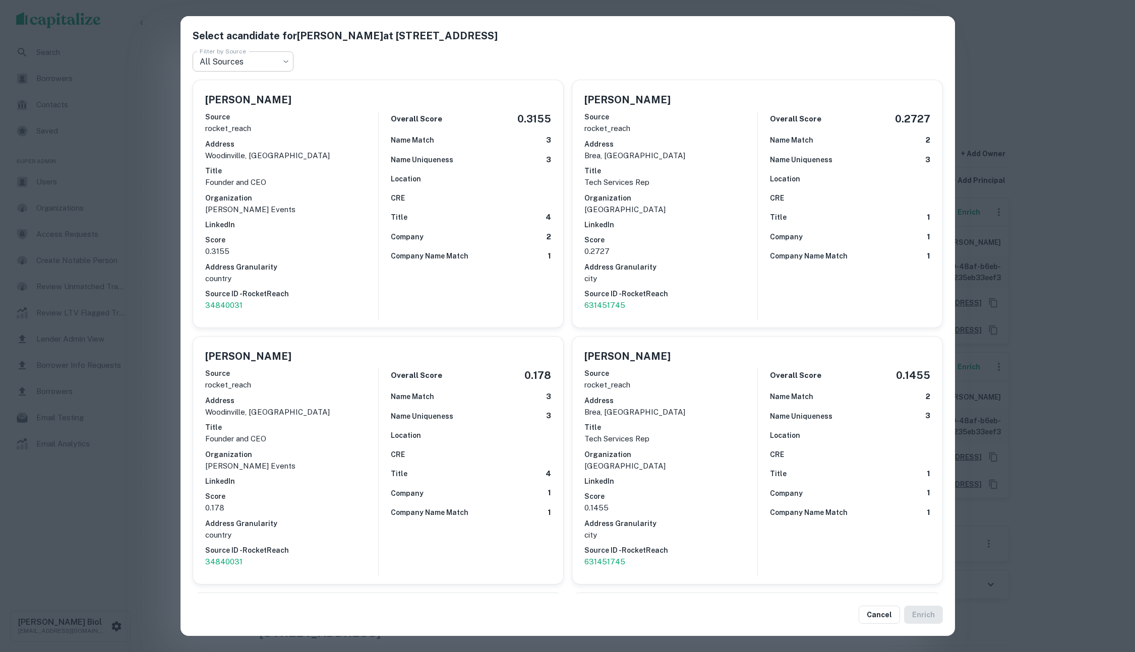
click at [276, 57] on body "Search Borrowers Contacts Saved Super Admin Users Organizations Access Requests…" at bounding box center [567, 326] width 1135 height 652
click at [164, 180] on div at bounding box center [567, 326] width 1135 height 652
click at [157, 202] on div "Select a candidate for ASHLEY LANTING at 700 e birch st Filter by Source All So…" at bounding box center [567, 326] width 1135 height 652
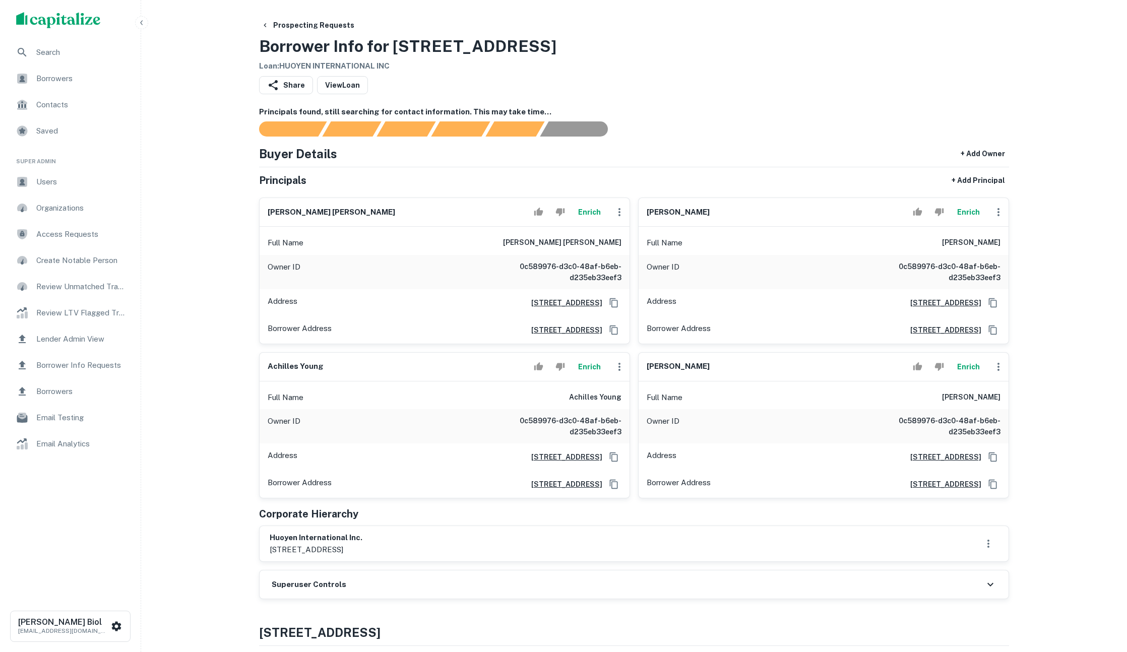
click at [581, 368] on button "Enrich" at bounding box center [589, 367] width 32 height 20
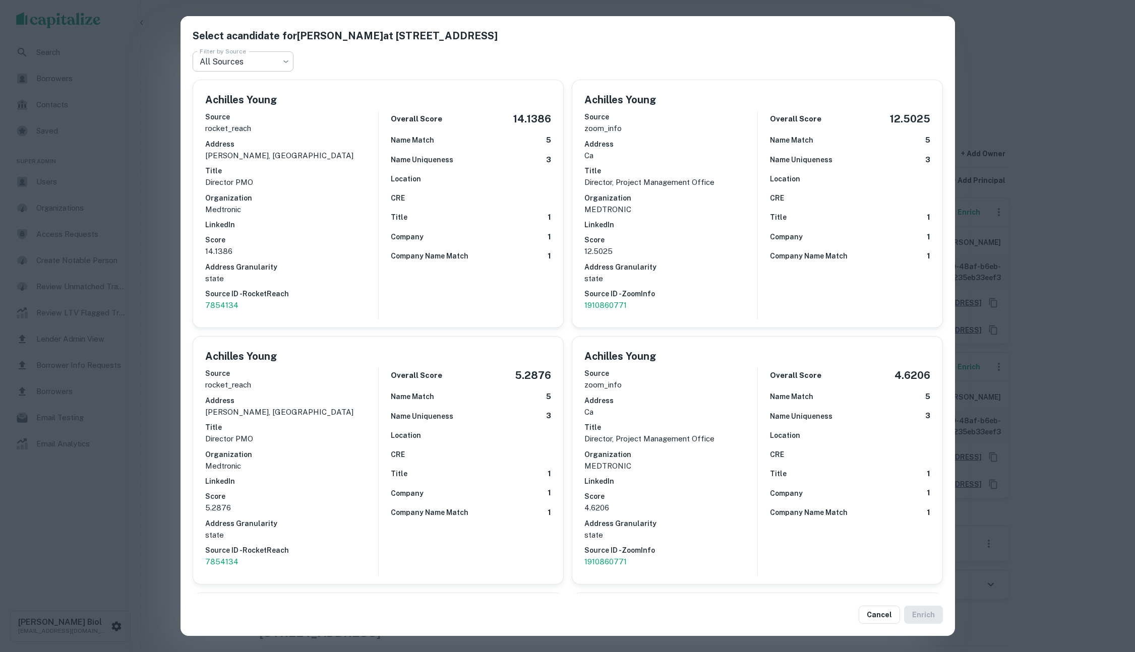
drag, startPoint x: 247, startPoint y: 50, endPoint x: 247, endPoint y: 57, distance: 7.1
click at [247, 56] on h2 "Select a candidate for ACHILLES YOUNG at 700 e birch st Filter by Source All So…" at bounding box center [567, 50] width 774 height 68
click at [247, 57] on body "Search Borrowers Contacts Saved Super Admin Users Organizations Access Requests…" at bounding box center [567, 326] width 1135 height 652
click at [136, 155] on div at bounding box center [567, 326] width 1135 height 652
click at [145, 174] on div "Select a candidate for ACHILLES YOUNG at 700 e birch st Filter by Source All So…" at bounding box center [567, 326] width 1135 height 652
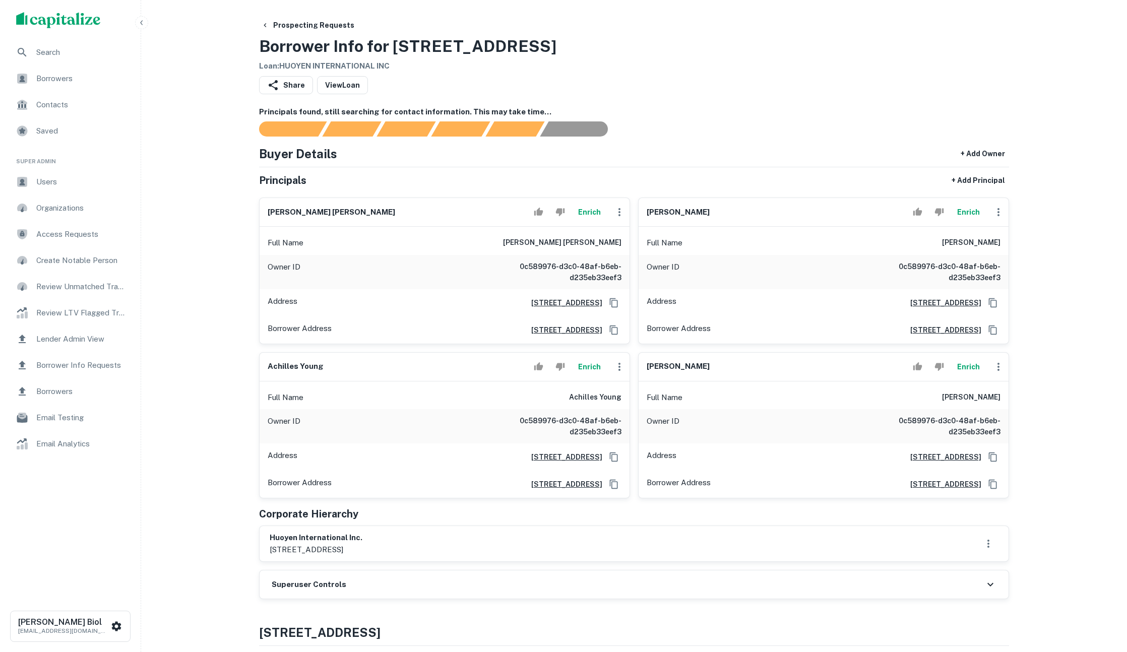
click at [907, 83] on div "Share View Loan" at bounding box center [634, 87] width 750 height 22
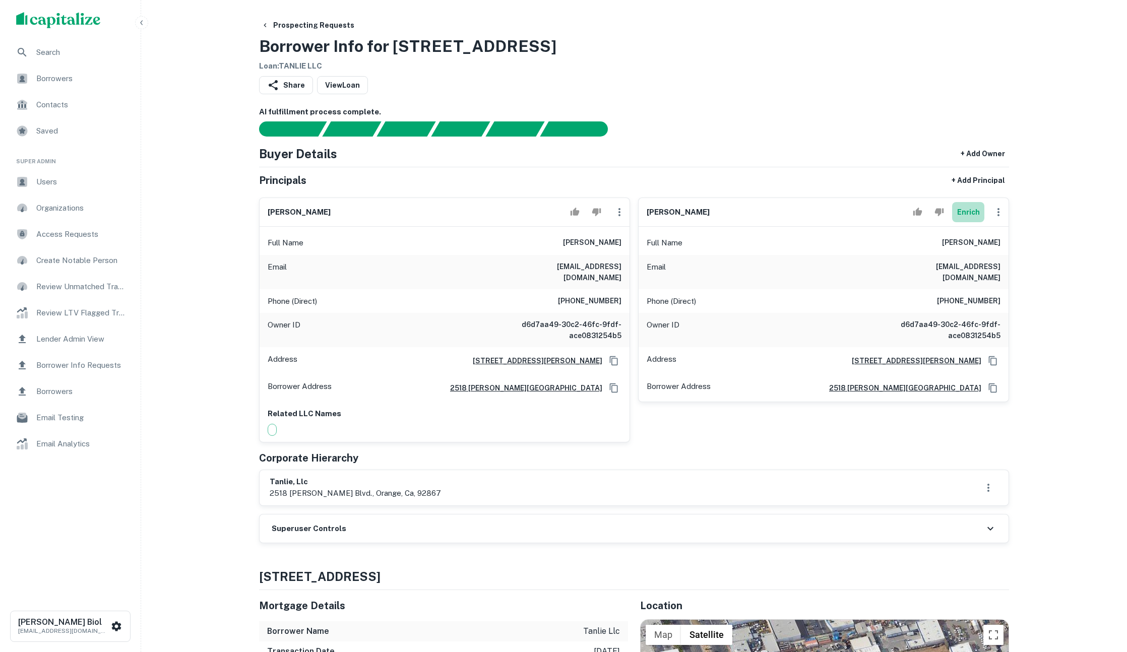
click at [971, 209] on button "Enrich" at bounding box center [968, 212] width 32 height 20
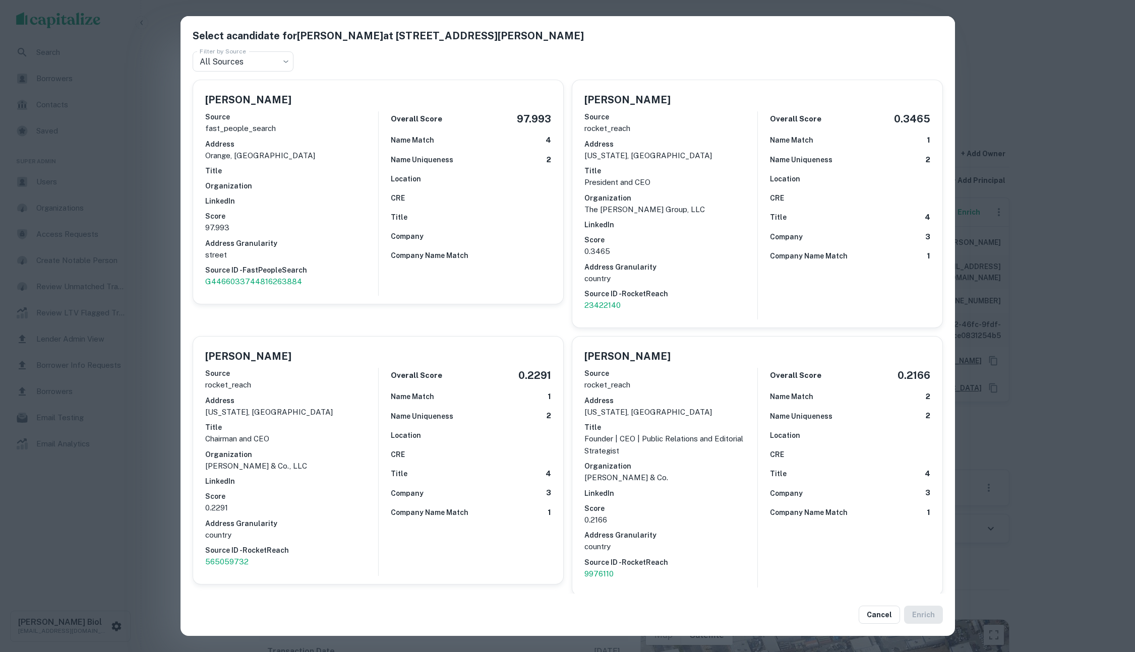
click at [138, 304] on div "Select a candidate for [PERSON_NAME] at [STREET_ADDRESS][PERSON_NAME] Filter by…" at bounding box center [567, 326] width 1135 height 652
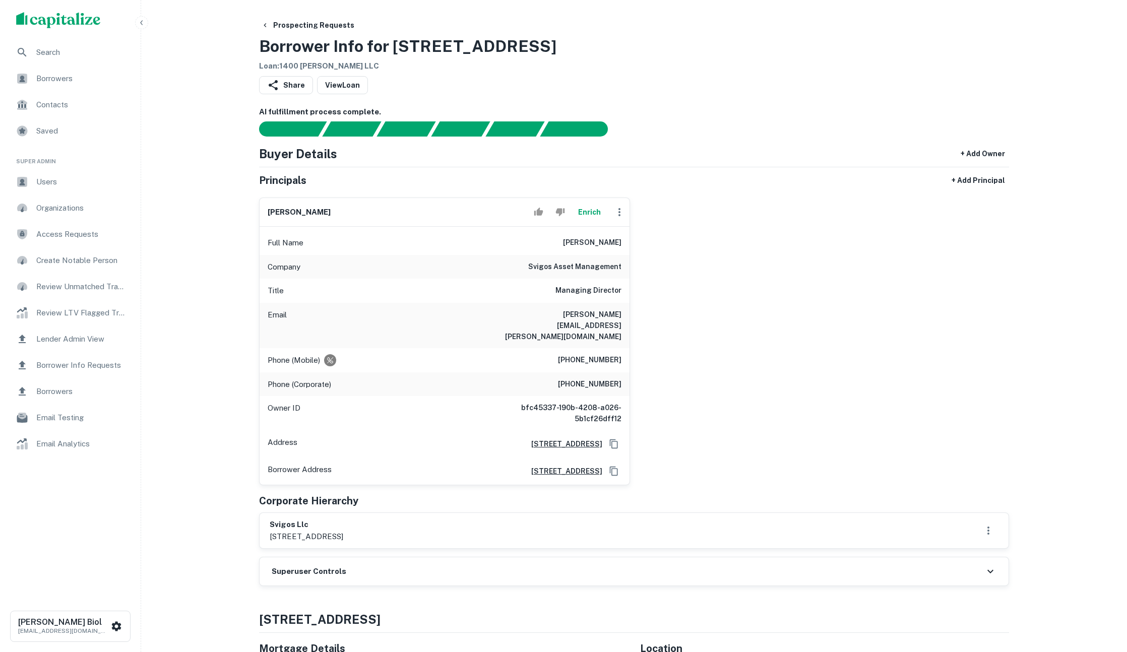
click at [592, 213] on button "Enrich" at bounding box center [589, 212] width 32 height 20
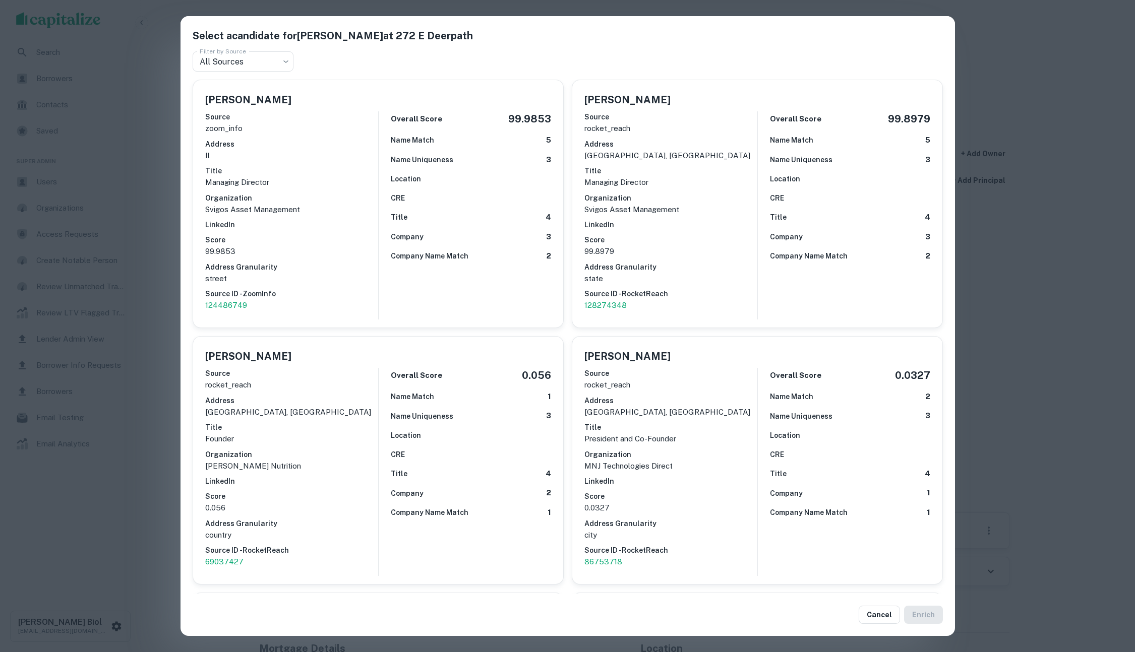
click at [149, 389] on div "Select a candidate for Paul Svigos at 272 E Deerpath Filter by Source All Sourc…" at bounding box center [567, 326] width 1135 height 652
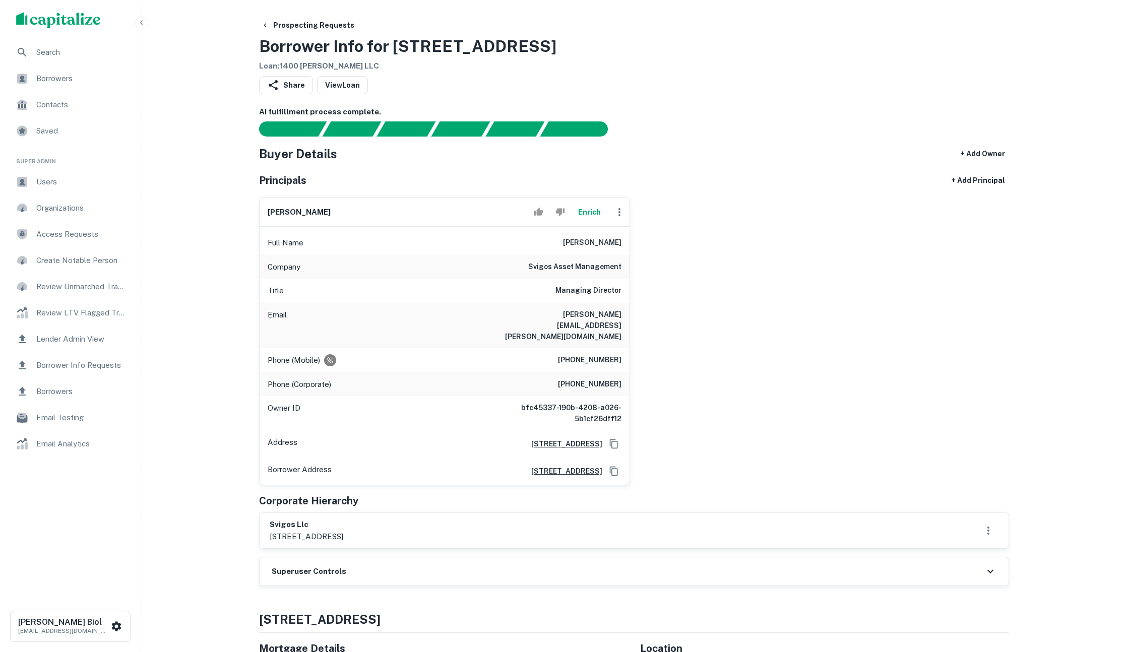
click at [592, 212] on button "Enrich" at bounding box center [589, 212] width 32 height 20
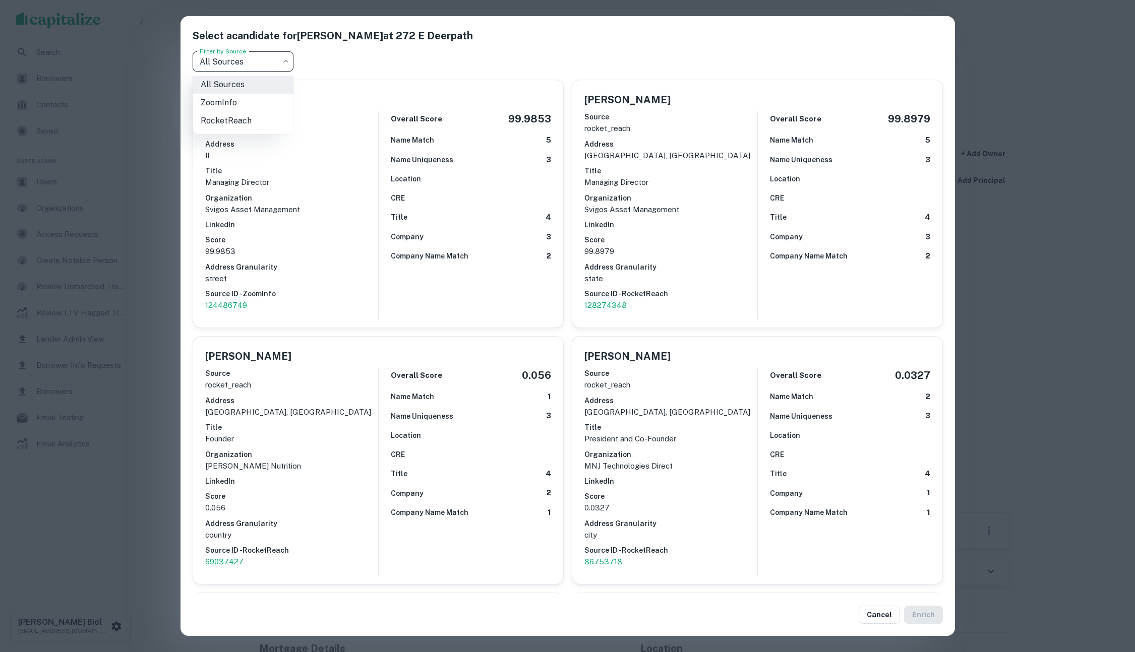
click at [234, 60] on body "Search Borrowers Contacts Saved Super Admin Users Organizations Access Requests…" at bounding box center [567, 326] width 1135 height 652
drag, startPoint x: 147, startPoint y: 199, endPoint x: 160, endPoint y: 200, distance: 13.1
click at [148, 199] on div at bounding box center [567, 326] width 1135 height 652
click at [879, 614] on button "Cancel" at bounding box center [878, 615] width 41 height 18
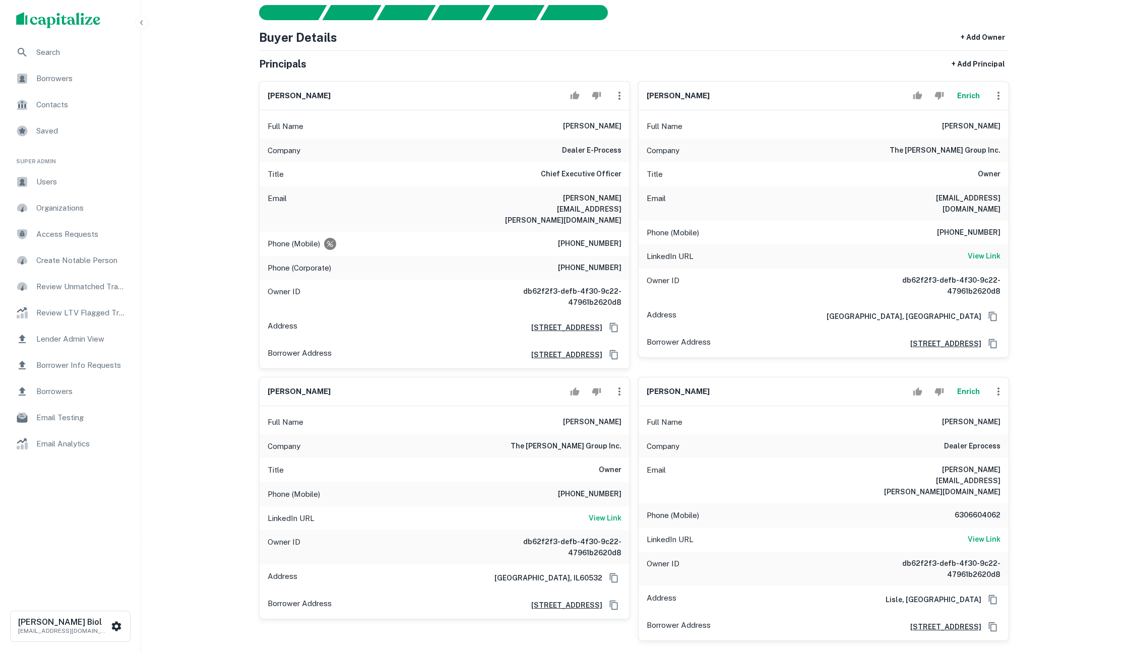
scroll to position [103, 0]
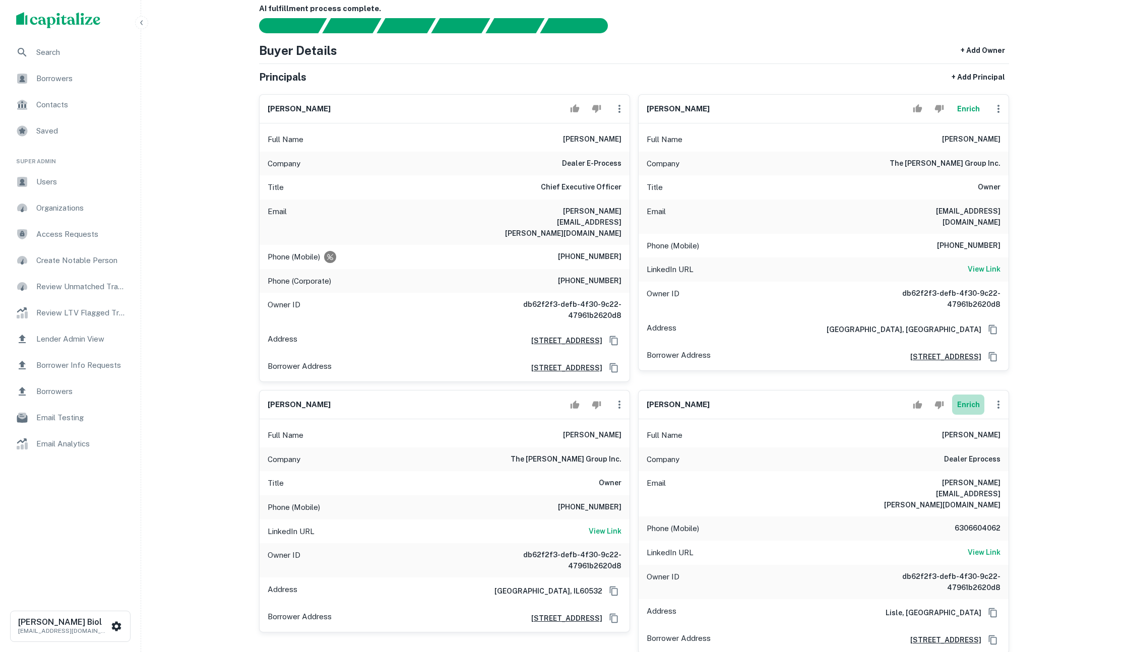
click at [967, 395] on button "Enrich" at bounding box center [968, 405] width 32 height 20
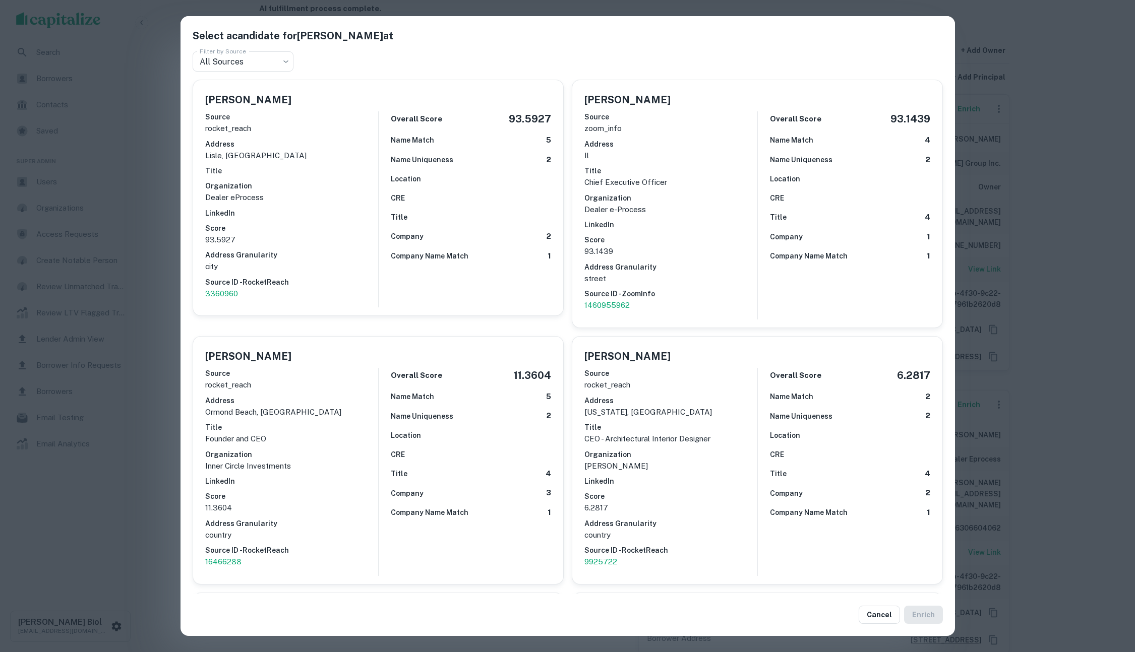
click at [1077, 258] on div "Select a candidate for [PERSON_NAME] at Filter by Source All Sources *** Filter…" at bounding box center [567, 326] width 1135 height 652
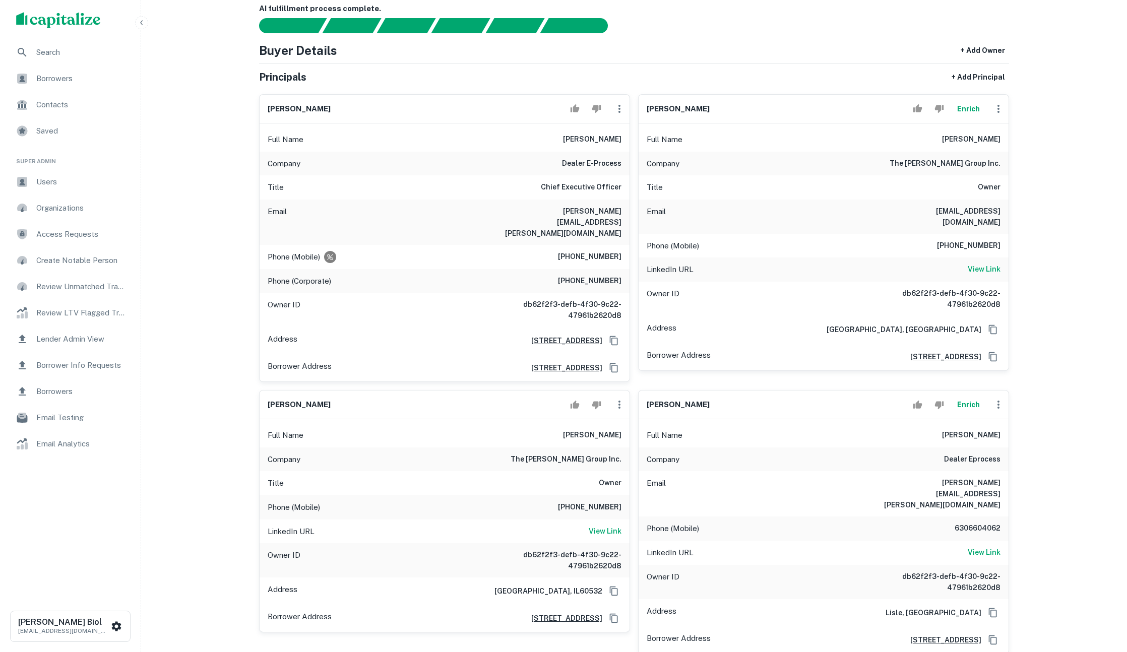
click at [971, 112] on button "Enrich" at bounding box center [968, 109] width 32 height 20
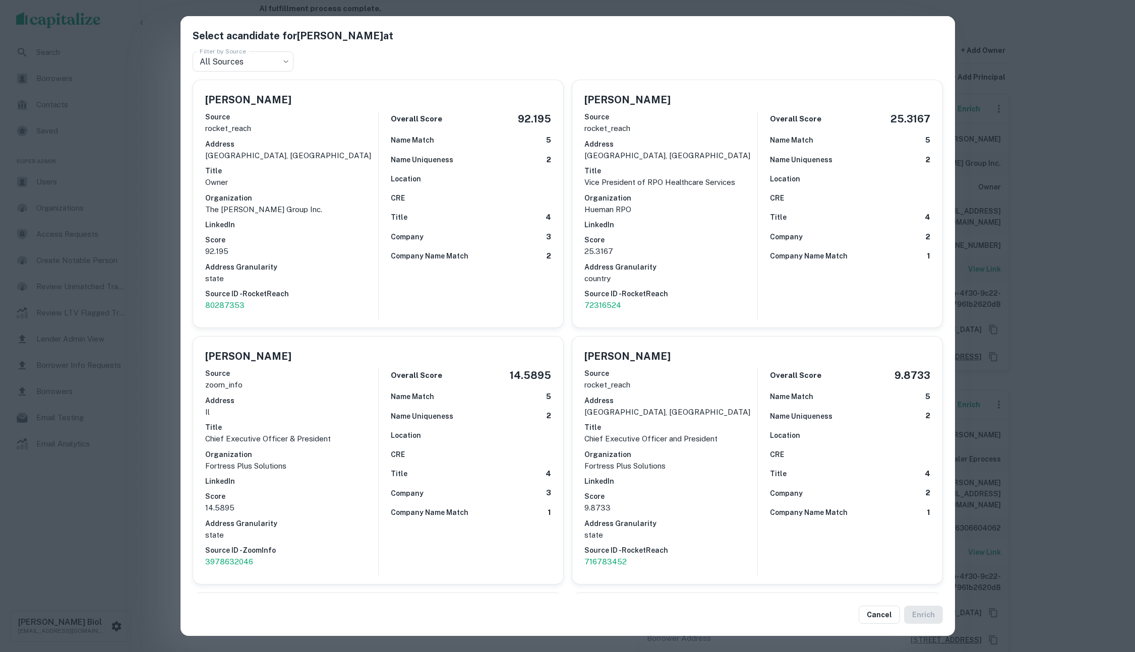
click at [1089, 154] on div "Select a candidate for [PERSON_NAME] at Filter by Source All Sources *** Filter…" at bounding box center [567, 326] width 1135 height 652
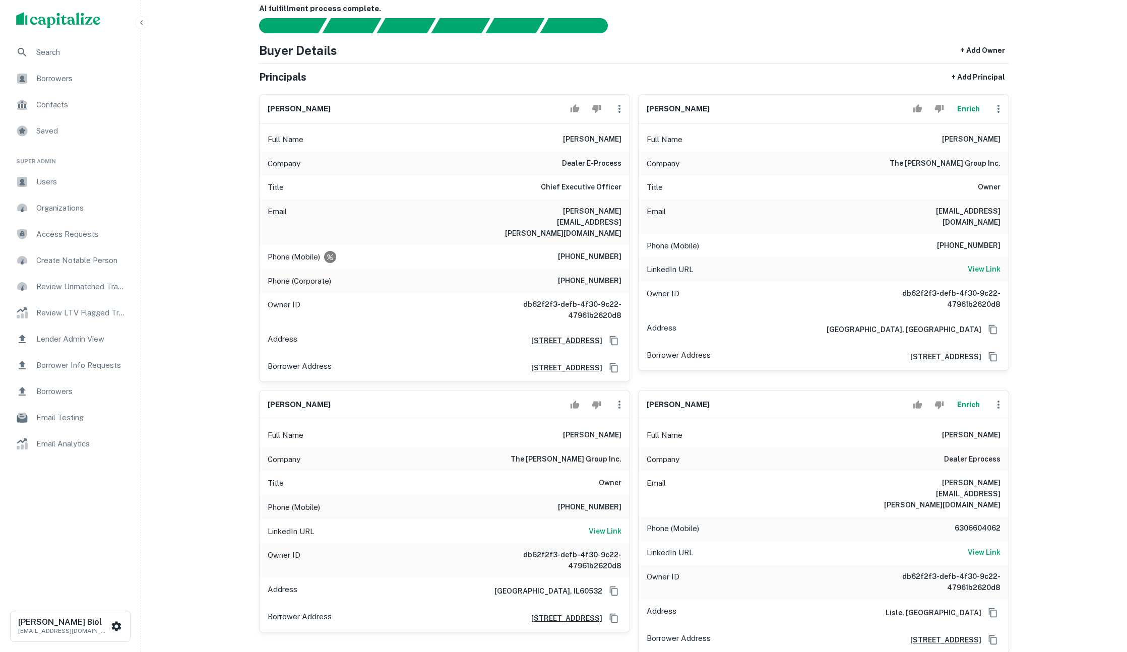
click at [964, 111] on button "Enrich" at bounding box center [968, 109] width 32 height 20
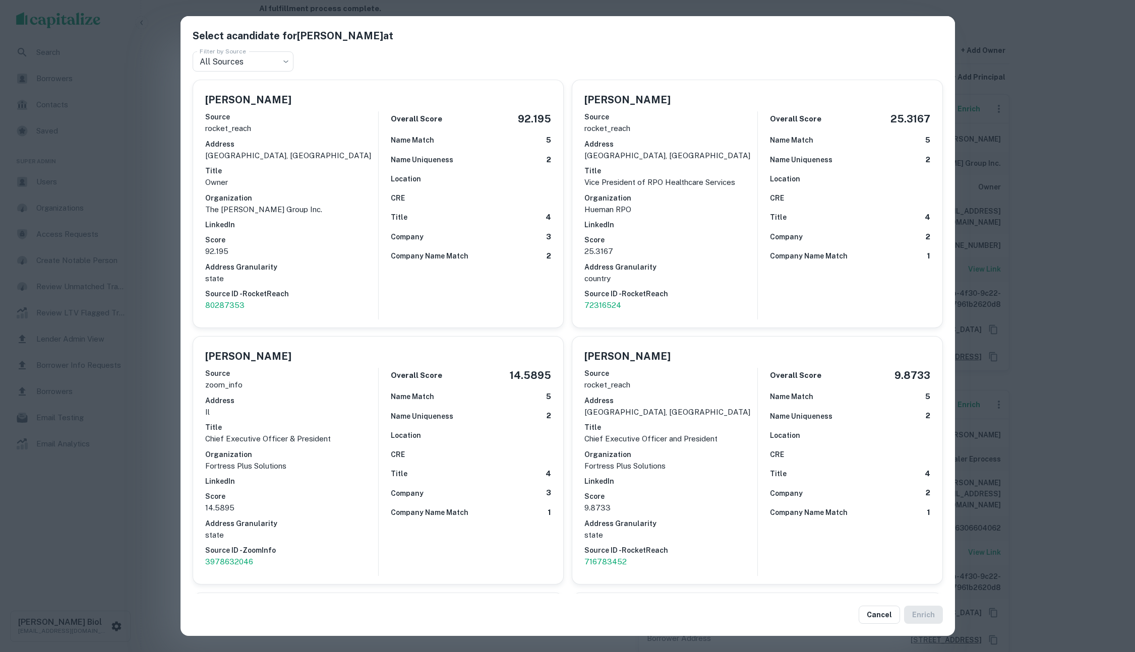
click at [1056, 141] on div "Select a candidate for [PERSON_NAME] at Filter by Source All Sources *** Filter…" at bounding box center [567, 326] width 1135 height 652
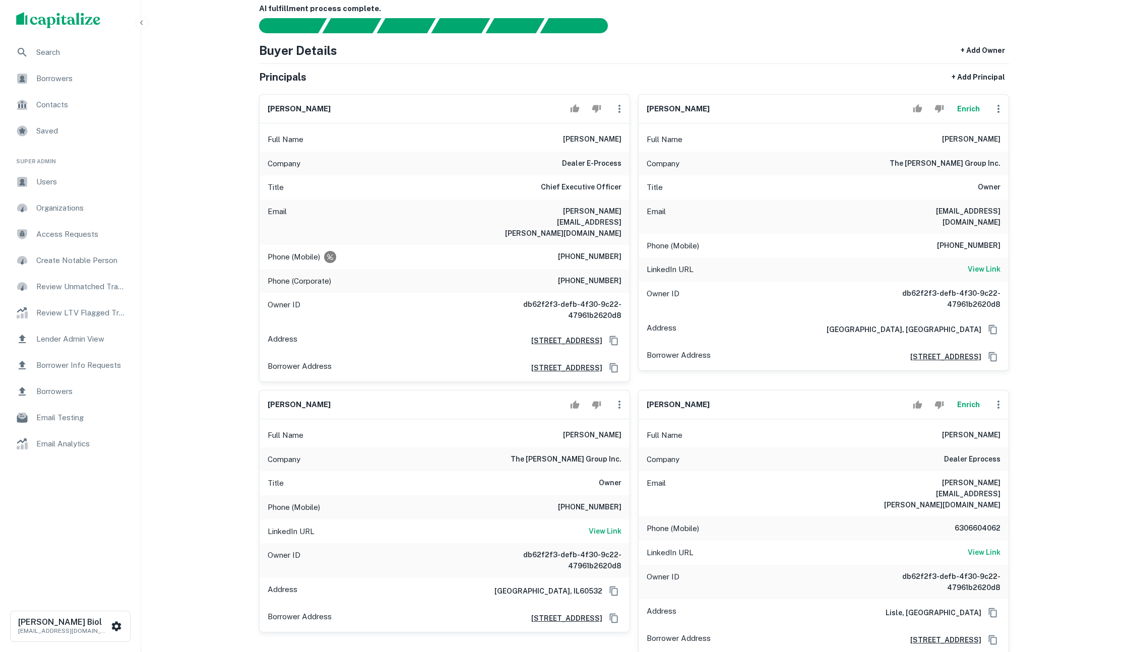
click at [964, 110] on button "Enrich" at bounding box center [968, 109] width 32 height 20
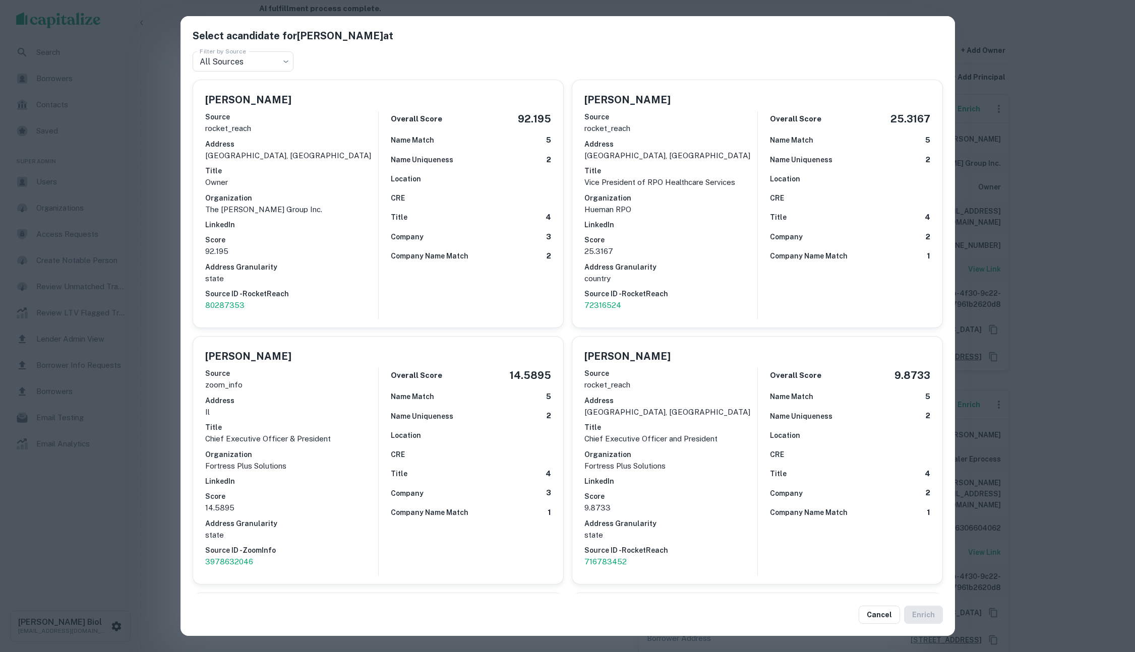
click at [1087, 146] on div "Select a candidate for [PERSON_NAME] at Filter by Source All Sources *** Filter…" at bounding box center [567, 326] width 1135 height 652
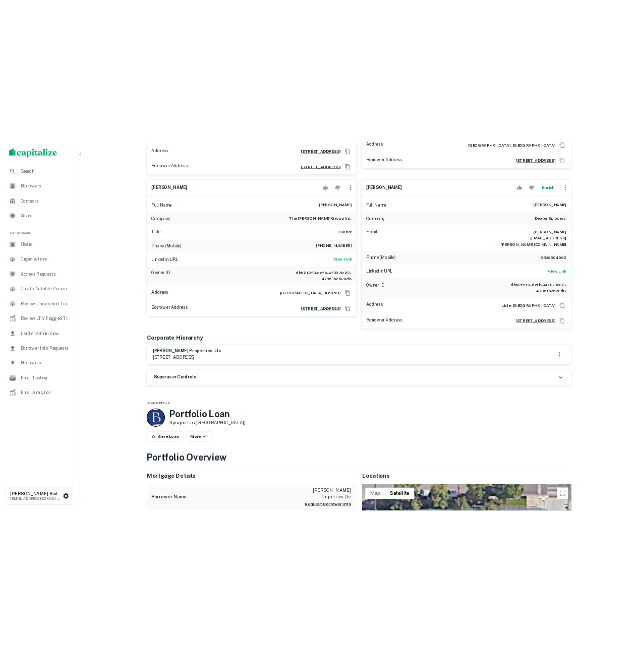
scroll to position [412, 0]
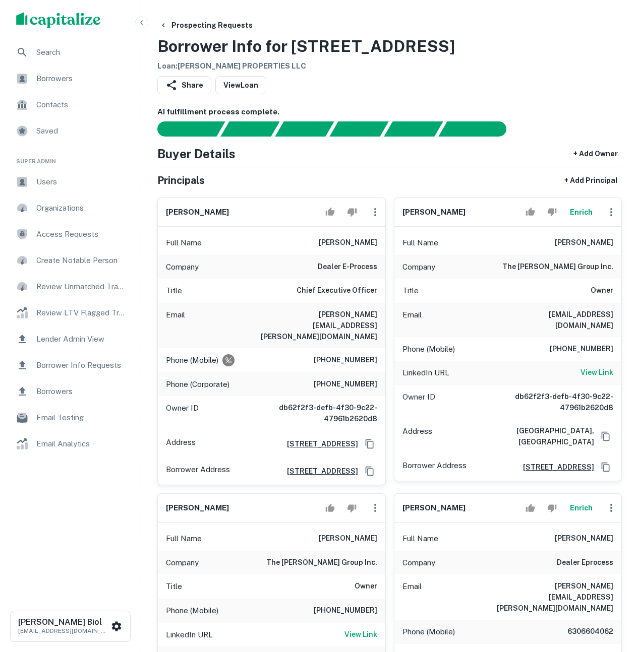
scroll to position [130, 0]
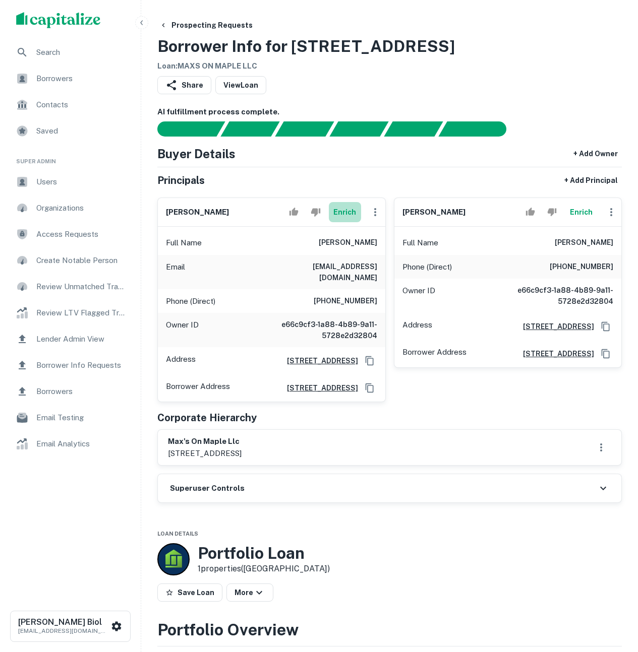
click at [351, 211] on button "Enrich" at bounding box center [345, 212] width 32 height 20
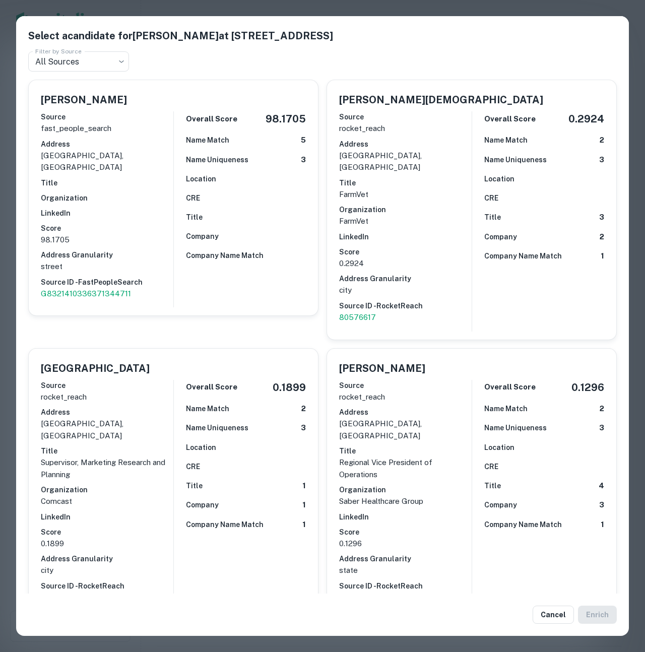
click at [529, 7] on div "Select a candidate for Alexandria Haertel at 179 Wellington St SW Filter by Sou…" at bounding box center [322, 326] width 645 height 652
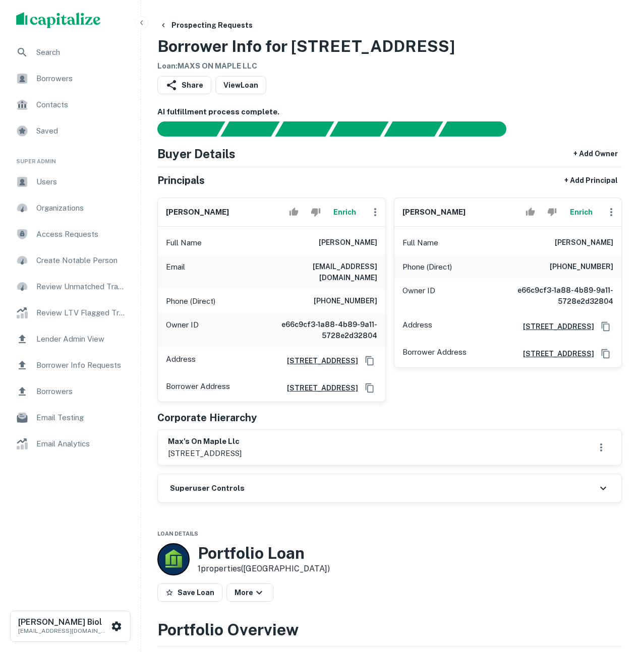
click at [582, 211] on button "Enrich" at bounding box center [581, 212] width 32 height 20
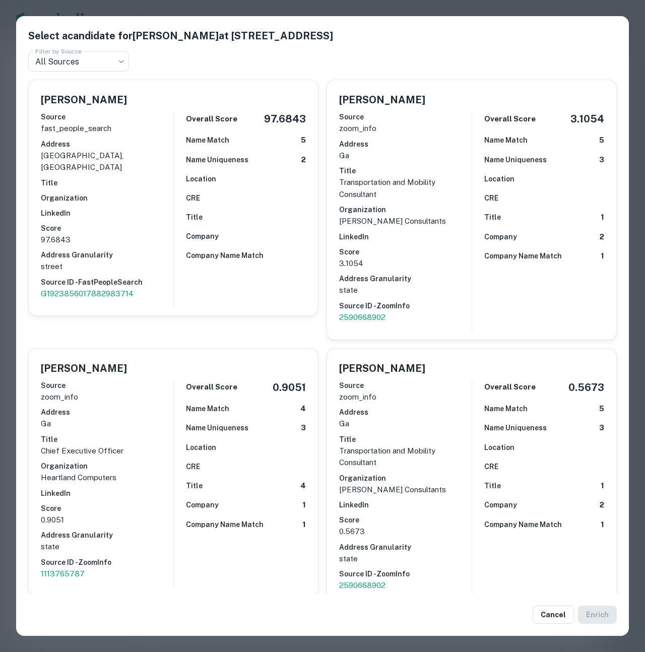
click at [448, 9] on div "Select a candidate for Jeremy Greenwald at 179 Wellington St SW Filter by Sourc…" at bounding box center [322, 326] width 645 height 652
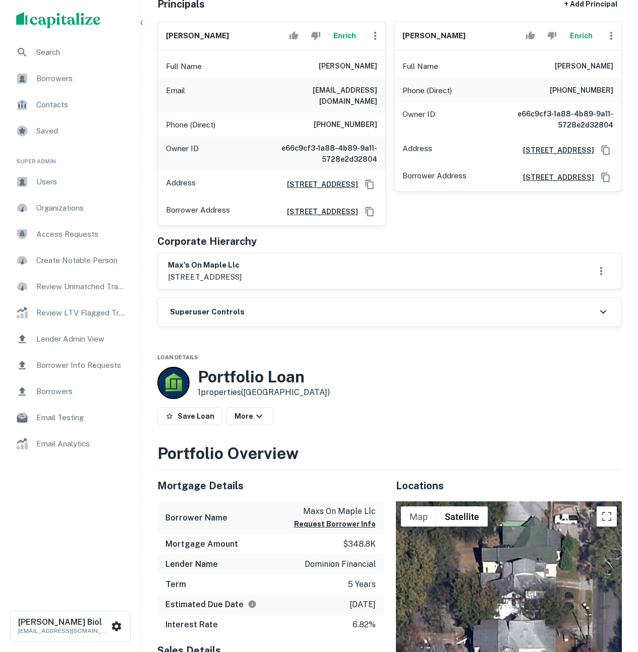
scroll to position [228, 0]
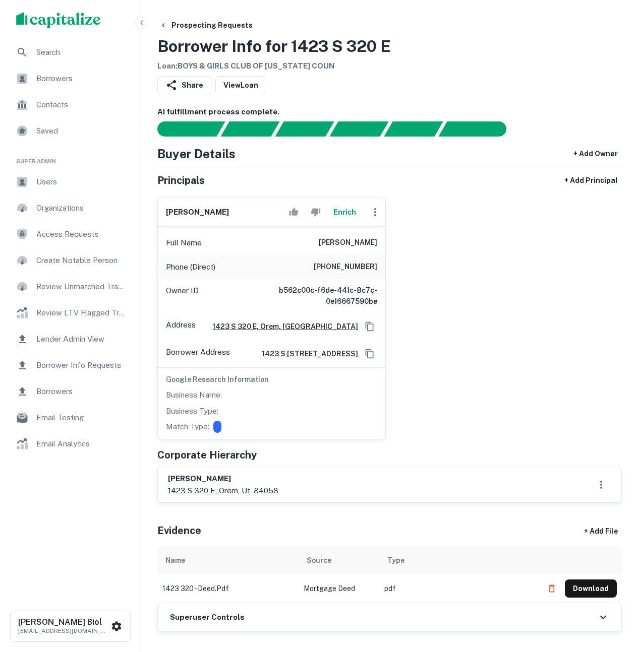
click at [342, 212] on button "Enrich" at bounding box center [345, 212] width 32 height 20
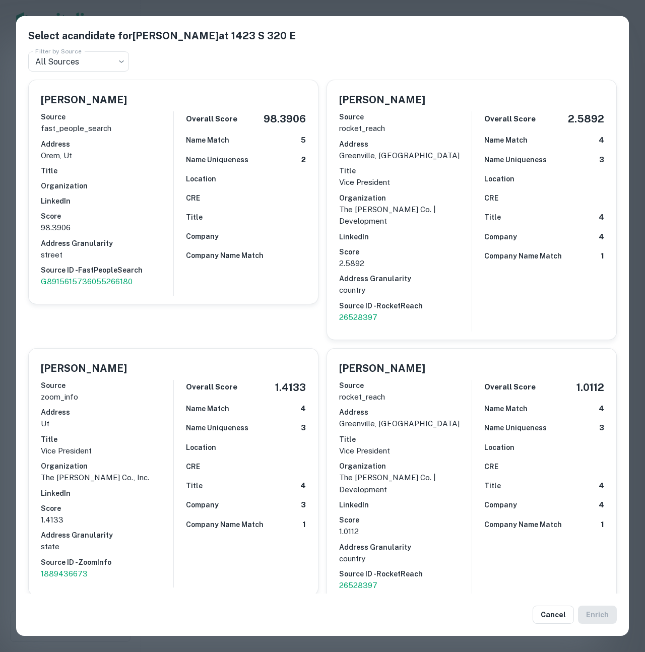
click at [485, 9] on div "Select a candidate for [PERSON_NAME] at 1423 S 320 E Filter by Source All Sourc…" at bounding box center [322, 326] width 645 height 652
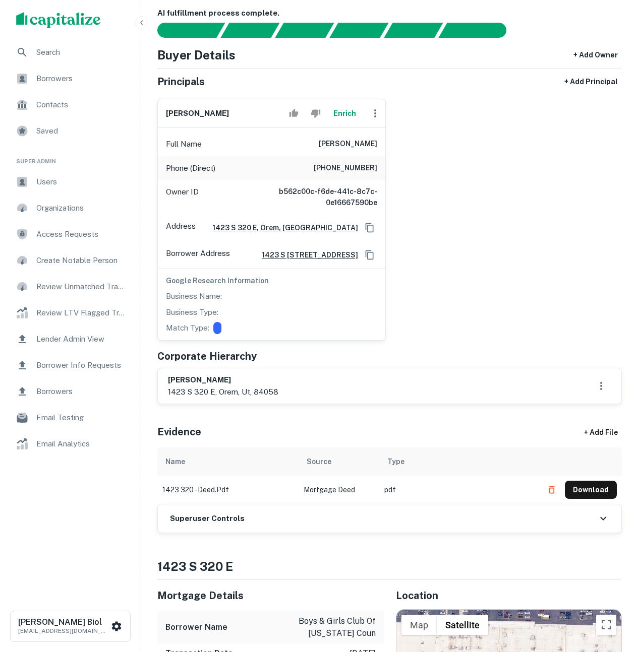
scroll to position [47, 0]
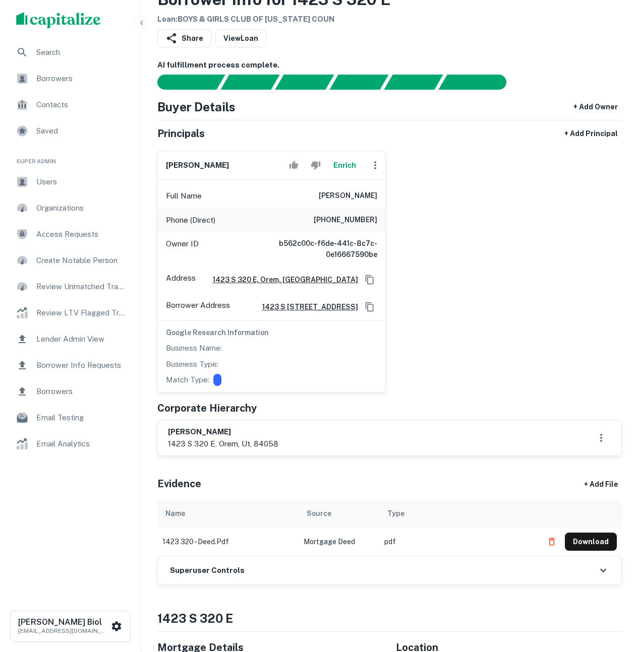
click at [511, 284] on div "[PERSON_NAME] Enrich Full Name [PERSON_NAME] Phone (Direct) [PHONE_NUMBER] Owne…" at bounding box center [385, 268] width 472 height 250
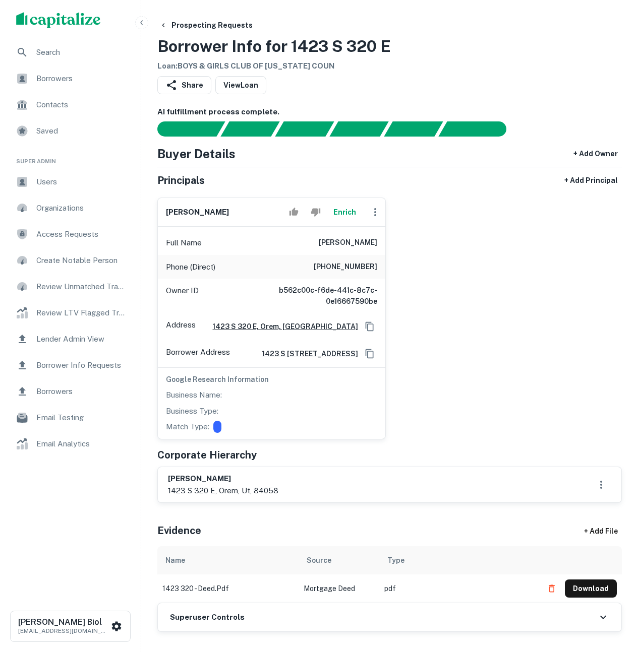
scroll to position [6, 0]
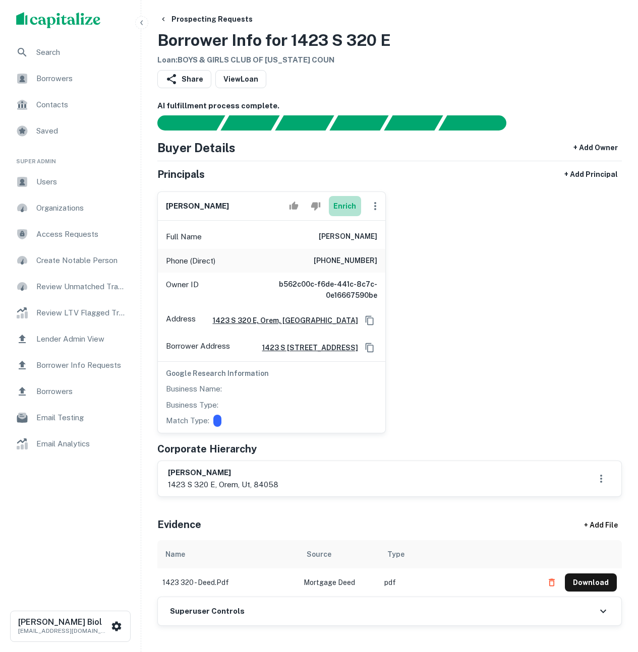
click at [343, 208] on button "Enrich" at bounding box center [345, 206] width 32 height 20
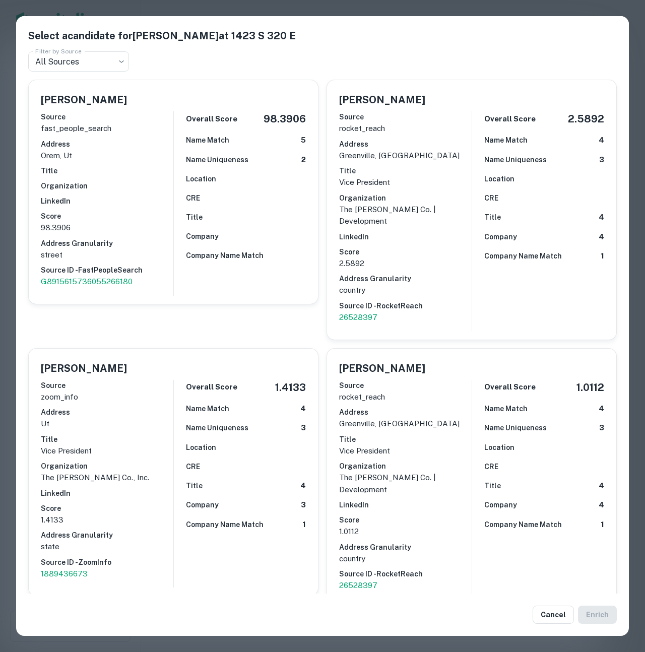
click at [435, 7] on div "Select a candidate for [PERSON_NAME] at 1423 S 320 E Filter by Source All Sourc…" at bounding box center [322, 326] width 645 height 652
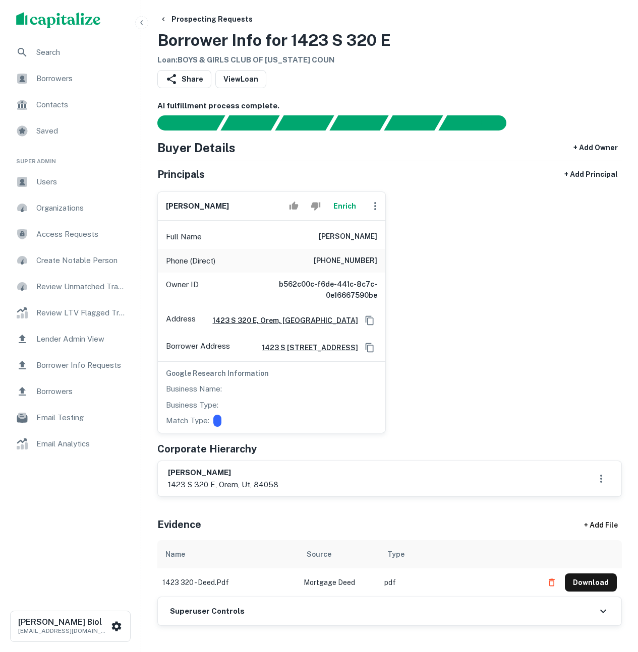
click at [531, 321] on div "robert k poppleton Enrich Full Name robert k poppleton Phone (Direct) (801) 494…" at bounding box center [385, 308] width 472 height 250
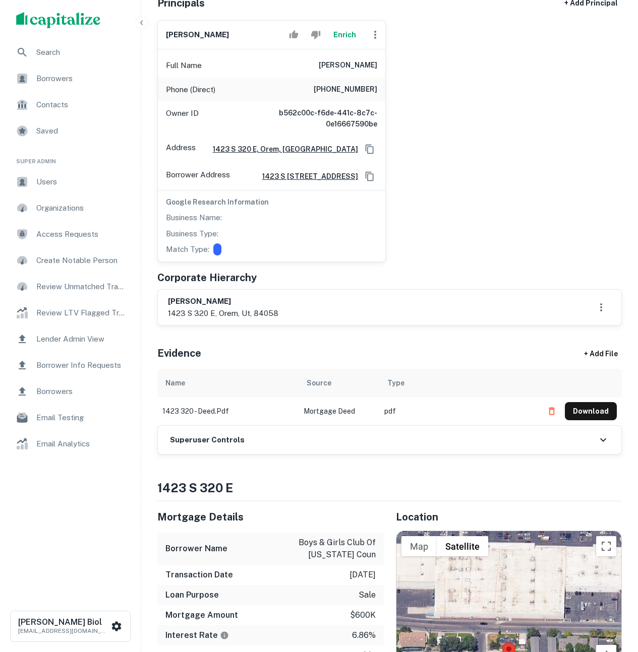
scroll to position [0, 0]
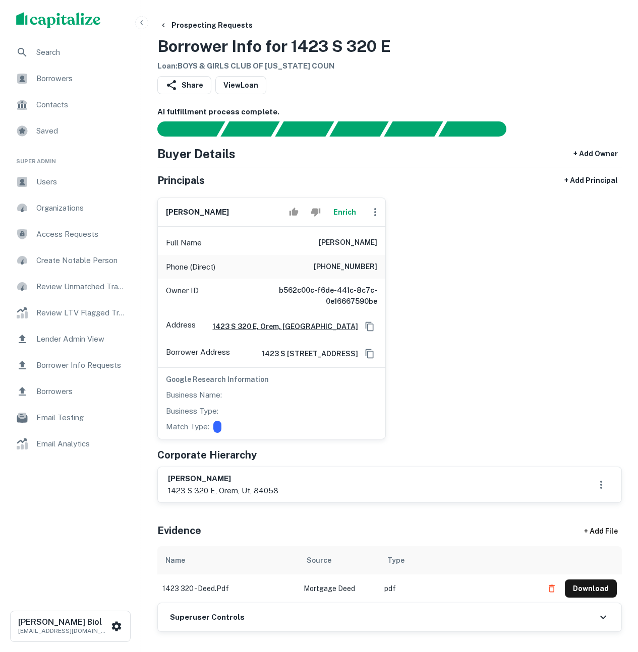
click at [495, 338] on div "robert k poppleton Enrich Full Name robert k poppleton Phone (Direct) (801) 494…" at bounding box center [385, 315] width 472 height 250
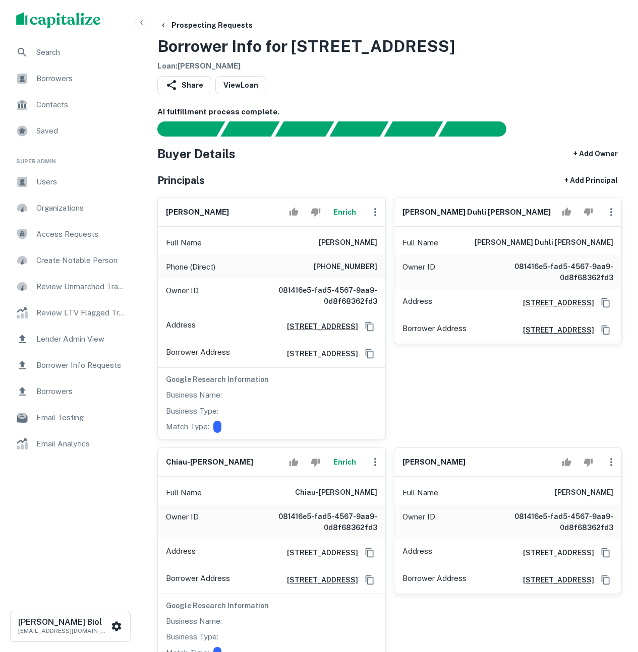
click at [342, 213] on button "Enrich" at bounding box center [345, 212] width 32 height 20
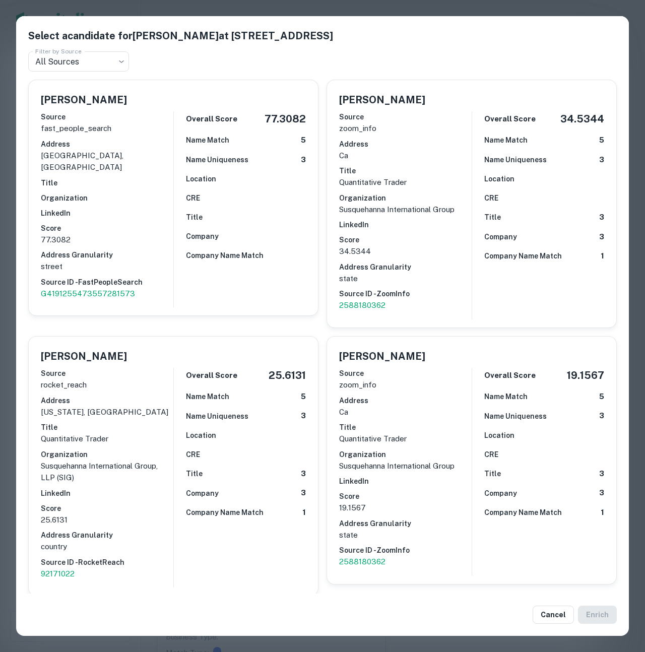
click at [421, 9] on div "Select a candidate for Craig Chen at 312 S Dianthus St Filter by Source All Sou…" at bounding box center [322, 326] width 645 height 652
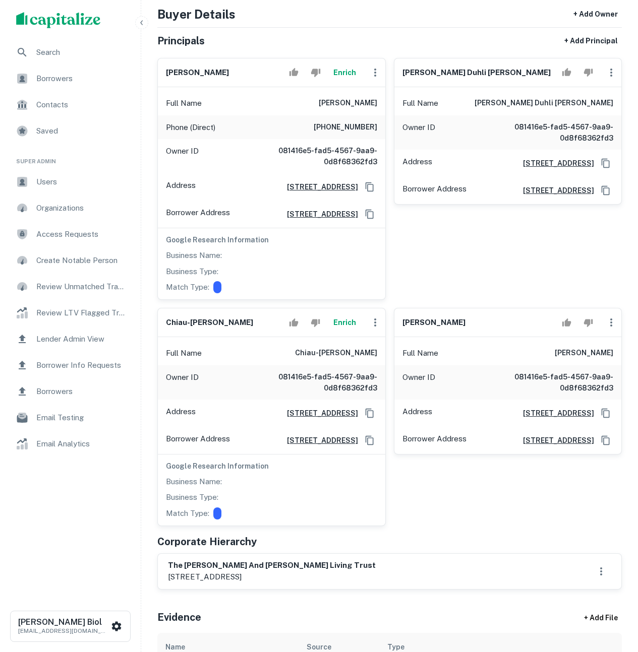
scroll to position [152, 0]
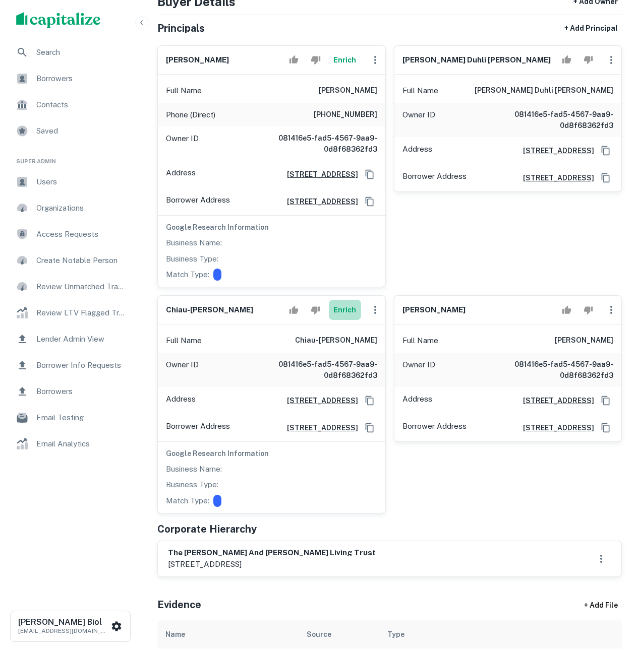
click at [341, 317] on button "Enrich" at bounding box center [345, 310] width 32 height 20
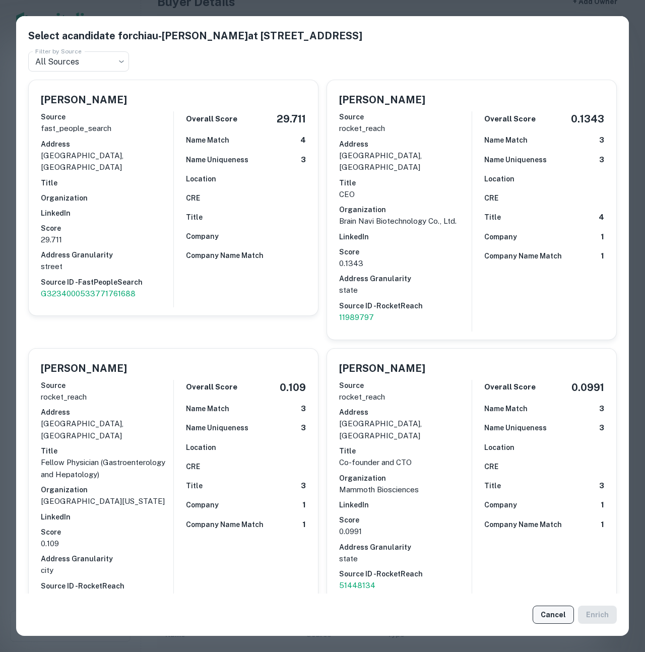
click at [551, 611] on button "Cancel" at bounding box center [553, 615] width 41 height 18
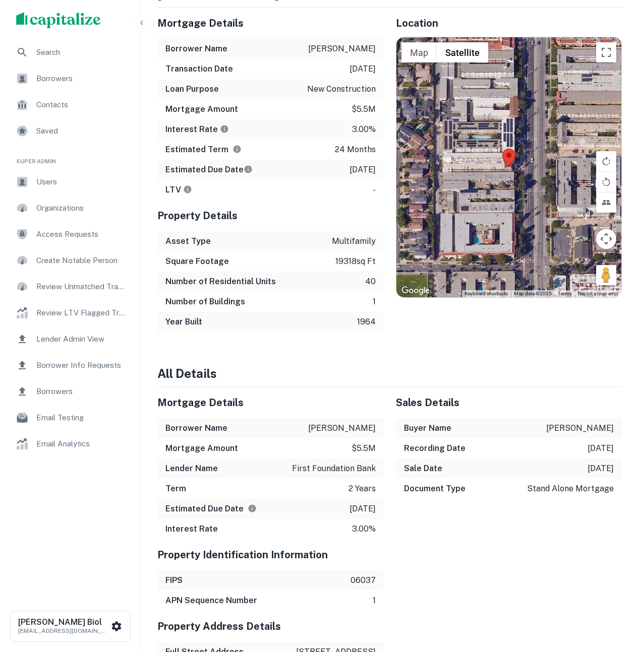
scroll to position [0, 0]
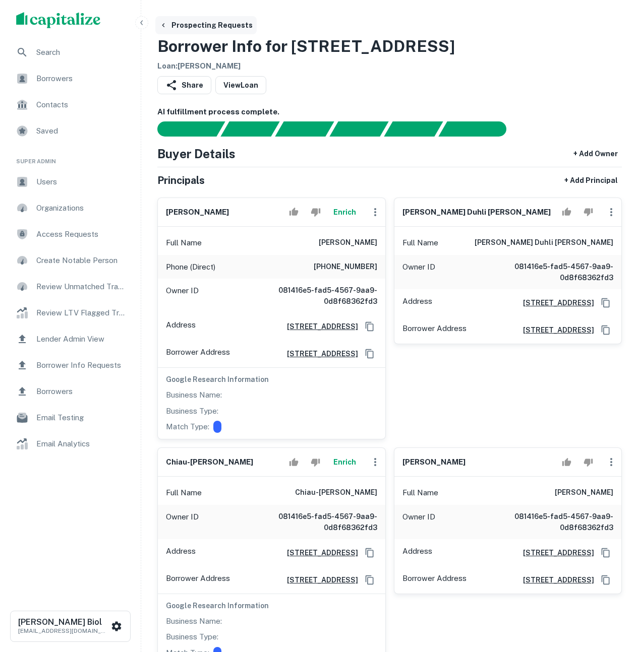
click at [165, 24] on icon "button" at bounding box center [163, 25] width 8 height 8
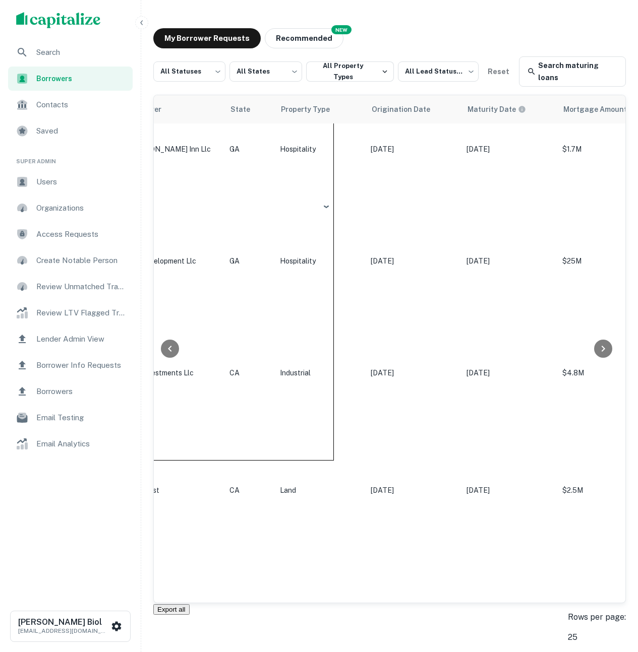
scroll to position [142, 265]
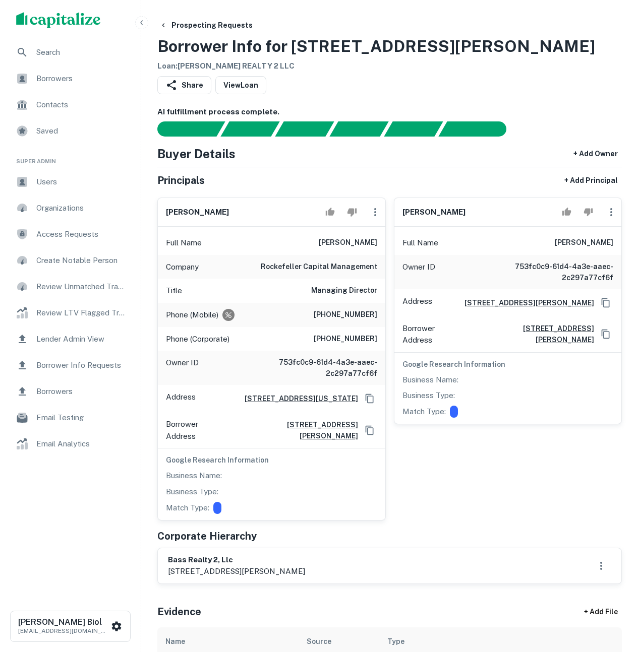
scroll to position [121, 0]
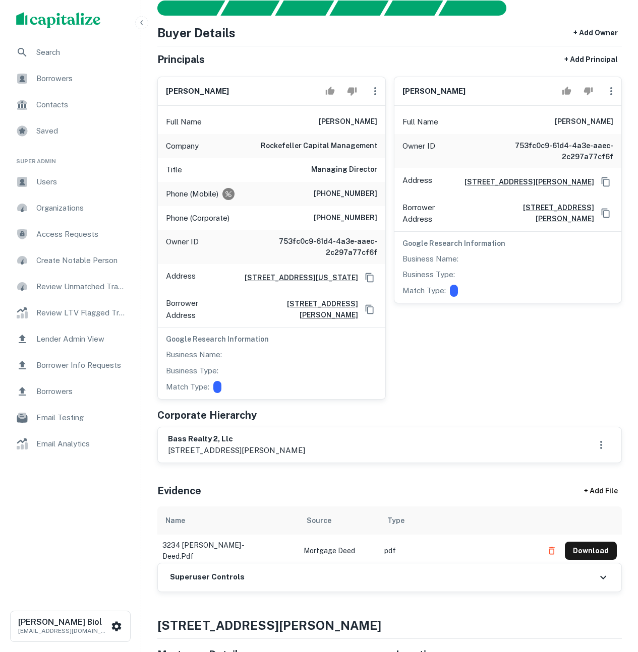
click at [511, 363] on div "[PERSON_NAME] Full Name [PERSON_NAME] Owner ID 753fc0c9-61d4-4a3e-aaec-2c297a77…" at bounding box center [504, 234] width 236 height 331
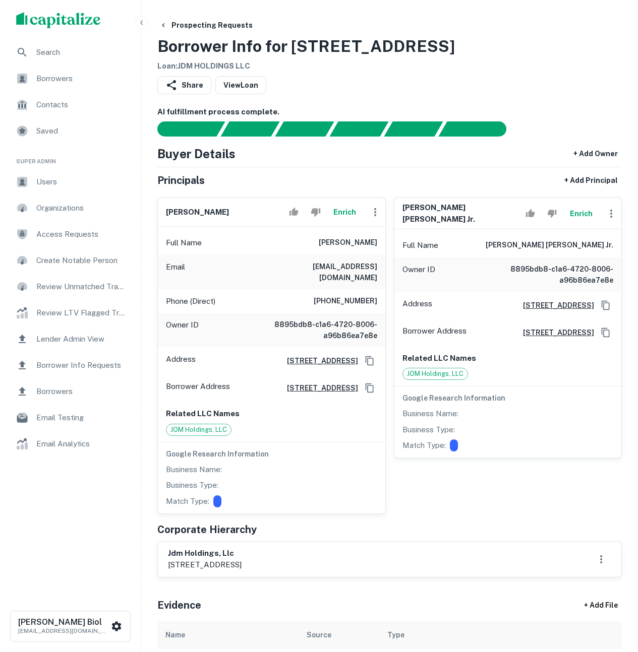
click at [343, 211] on button "Enrich" at bounding box center [345, 212] width 32 height 20
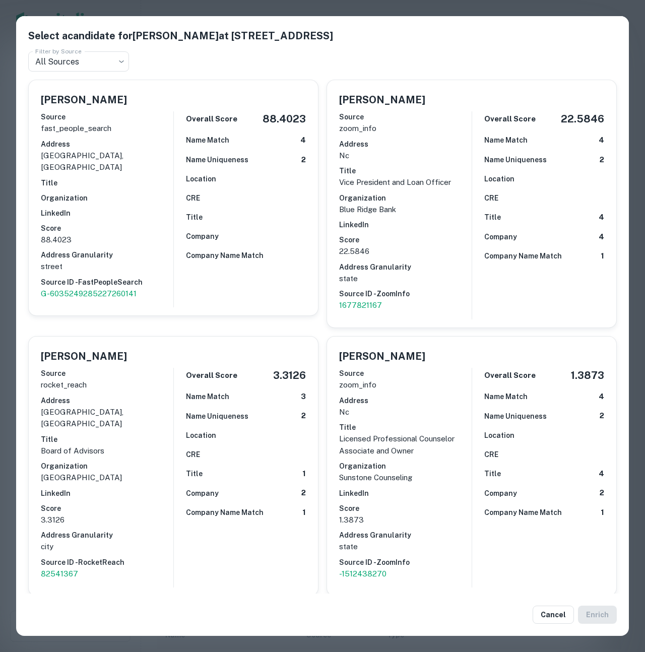
click at [7, 219] on div "Select a candidate for [PERSON_NAME] at [STREET_ADDRESS] Filter by Source All S…" at bounding box center [322, 326] width 645 height 652
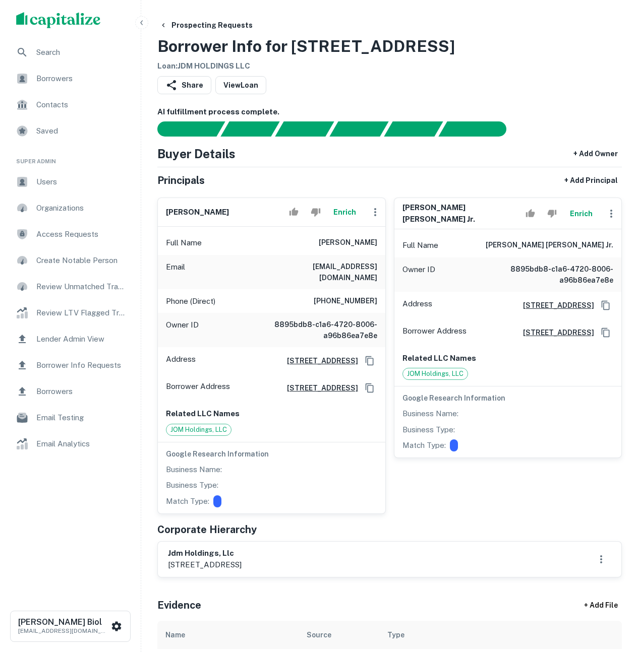
click at [505, 172] on div "Principals + Add Principal" at bounding box center [389, 180] width 464 height 18
click at [389, 234] on div "[PERSON_NAME] [PERSON_NAME] jr. [PERSON_NAME] Full Name [PERSON_NAME] [PERSON_N…" at bounding box center [504, 352] width 236 height 325
